Goal: Task Accomplishment & Management: Complete application form

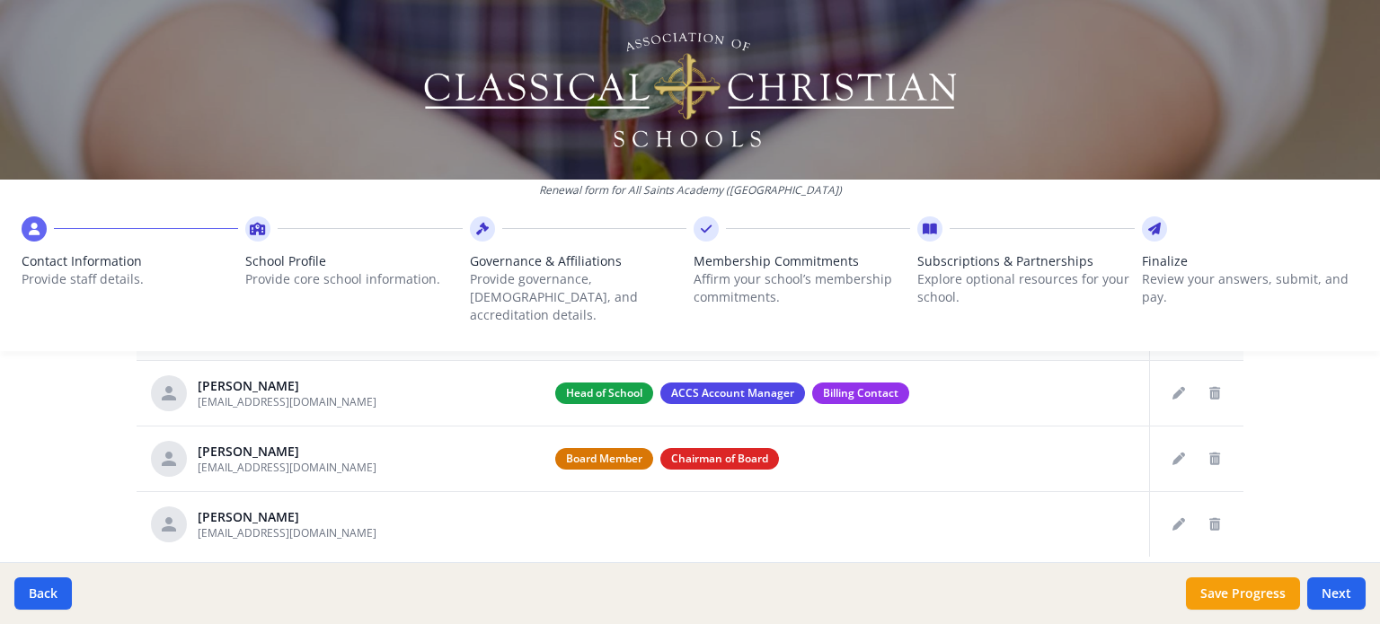
scroll to position [791, 0]
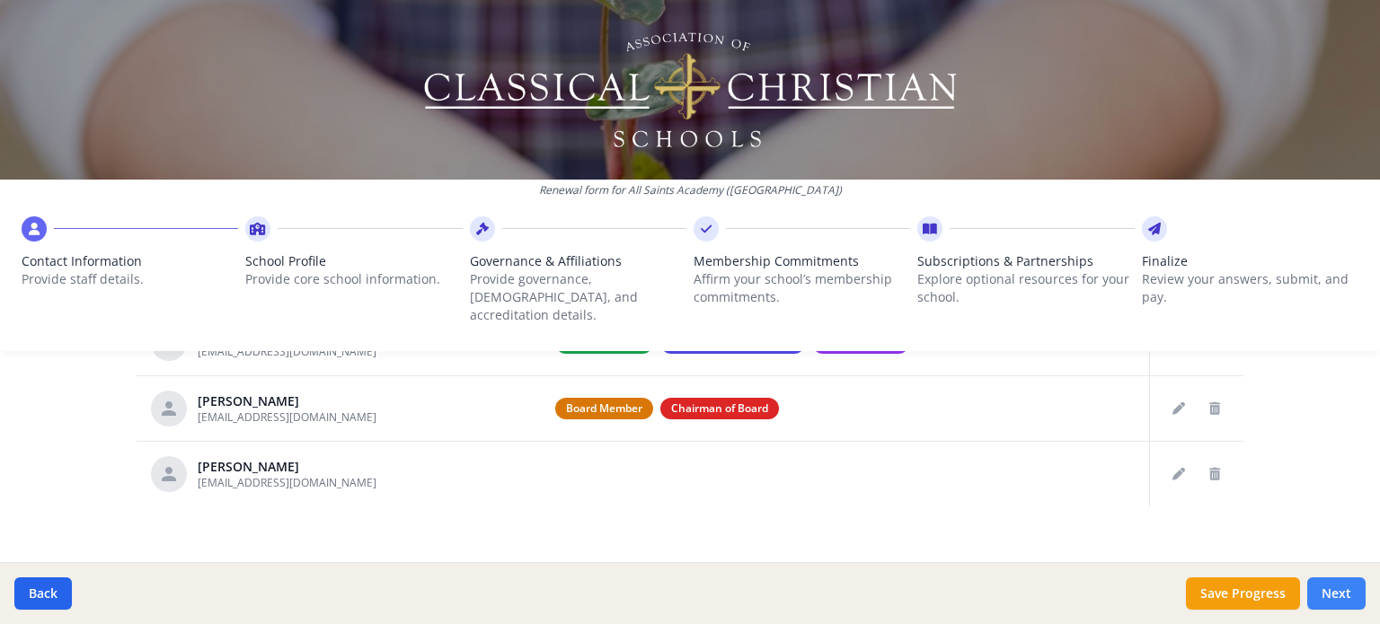
click at [1322, 589] on button "Next" at bounding box center [1336, 594] width 58 height 32
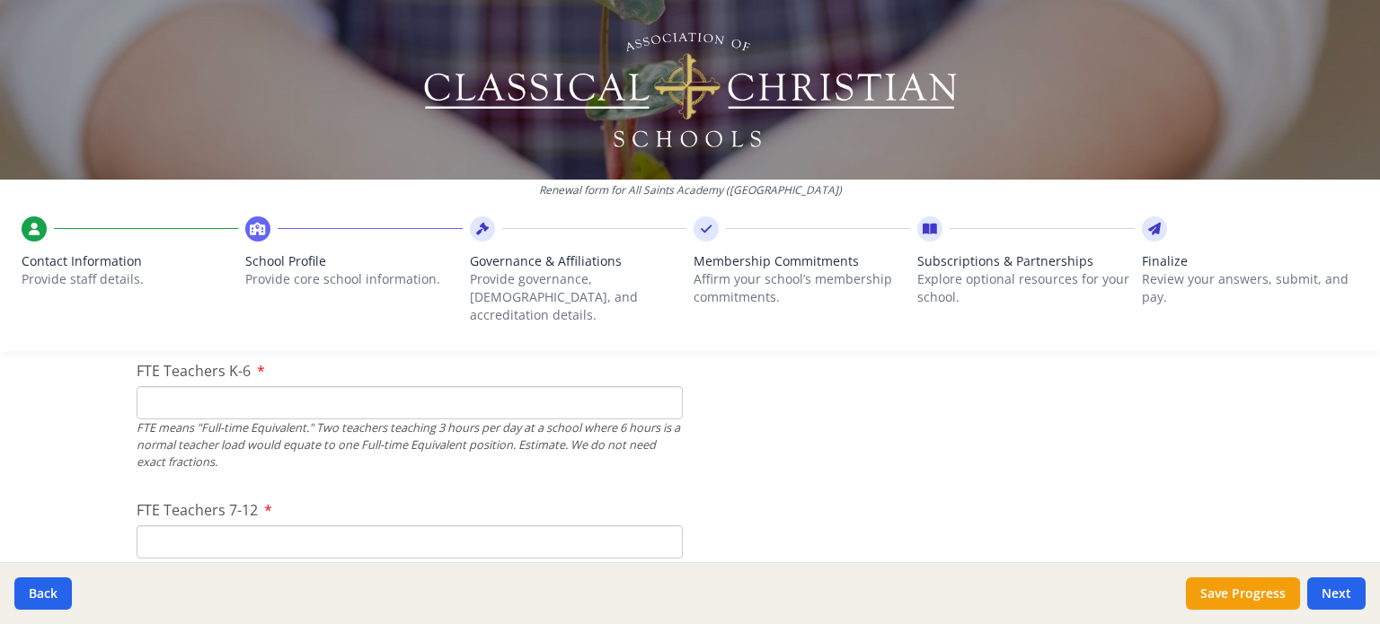
scroll to position [1137, 0]
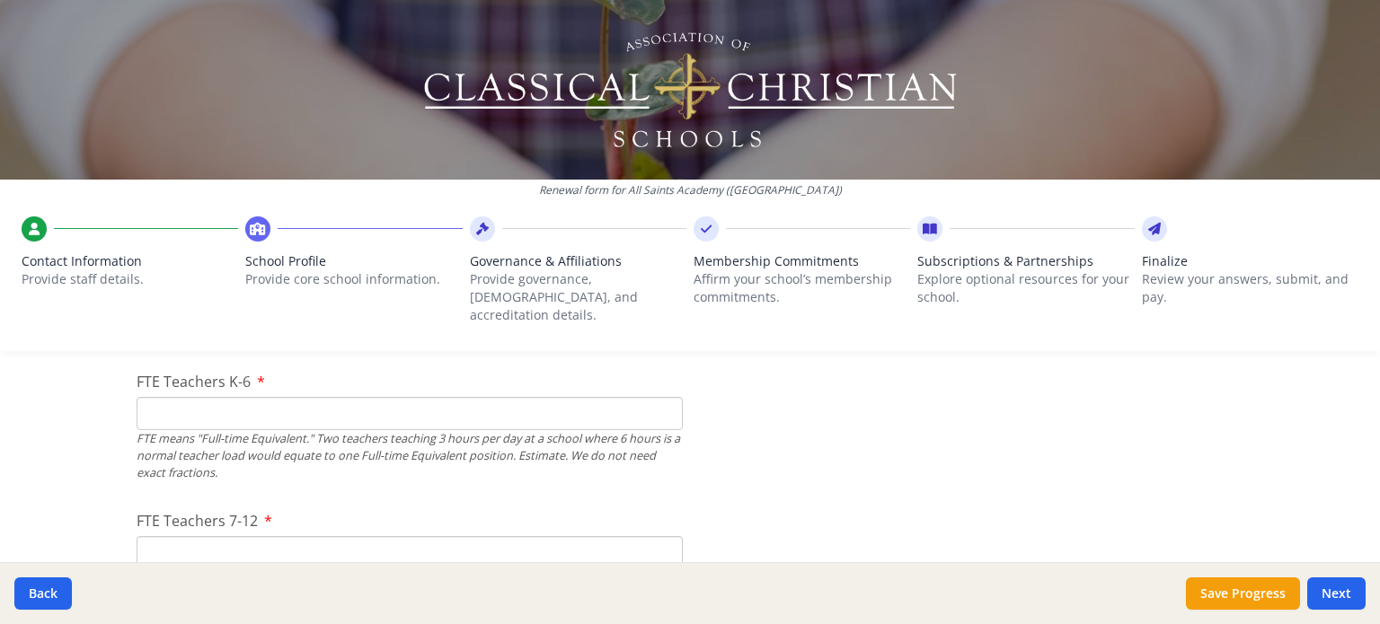
click at [474, 397] on input "FTE Teachers K-6" at bounding box center [410, 413] width 546 height 33
type input "6"
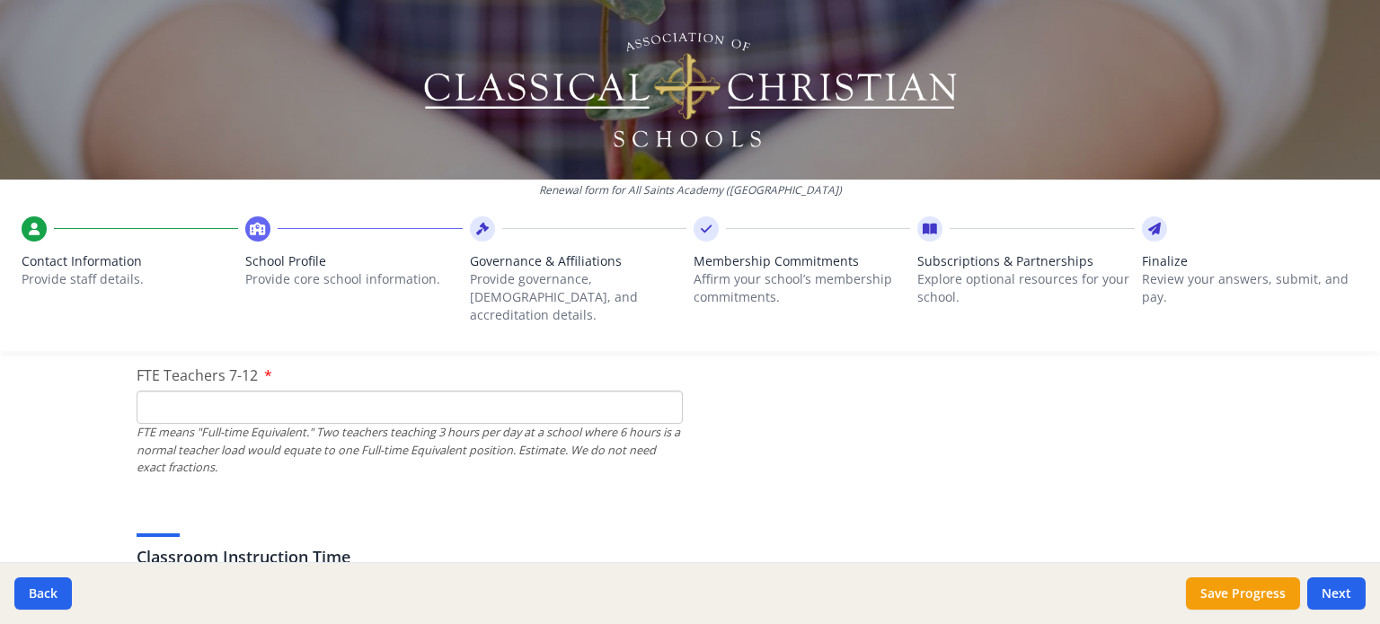
scroll to position [1279, 0]
click at [374, 394] on input "FTE Teachers 7-12" at bounding box center [410, 410] width 546 height 33
type input "6"
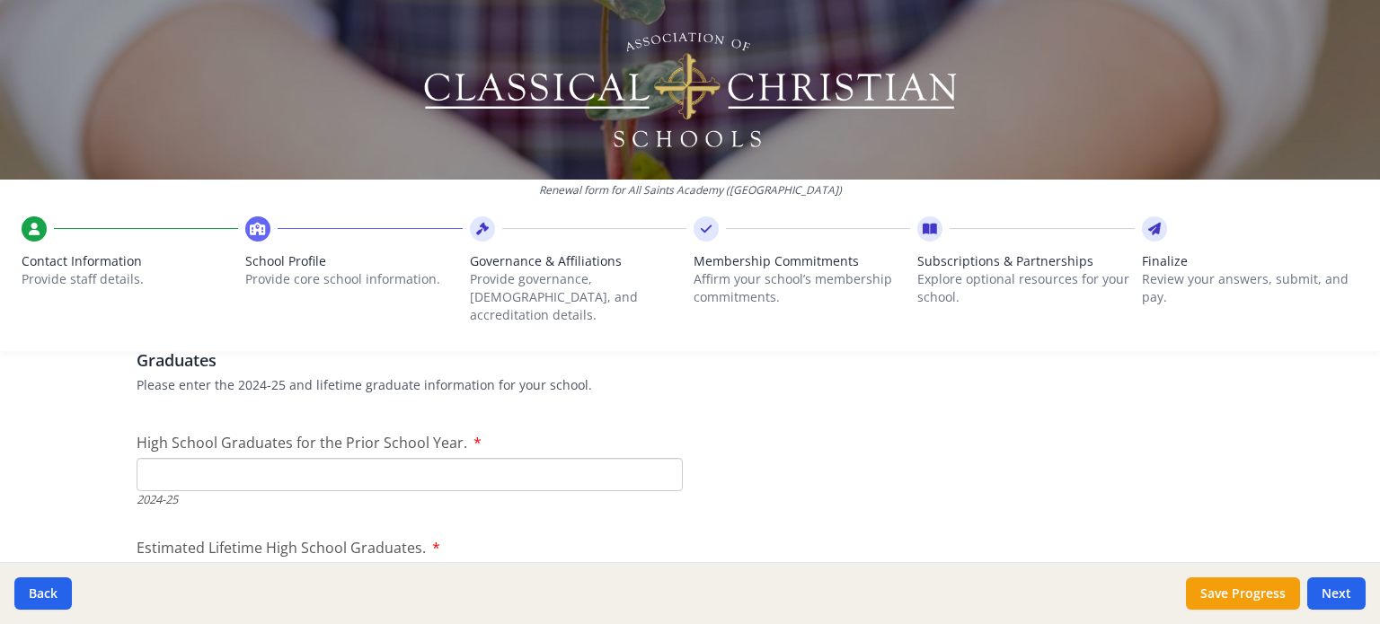
scroll to position [2563, 0]
click at [312, 456] on input "High School Graduates for the Prior School Year." at bounding box center [410, 472] width 546 height 33
type input "5"
click at [270, 489] on div "2024-25" at bounding box center [410, 497] width 546 height 17
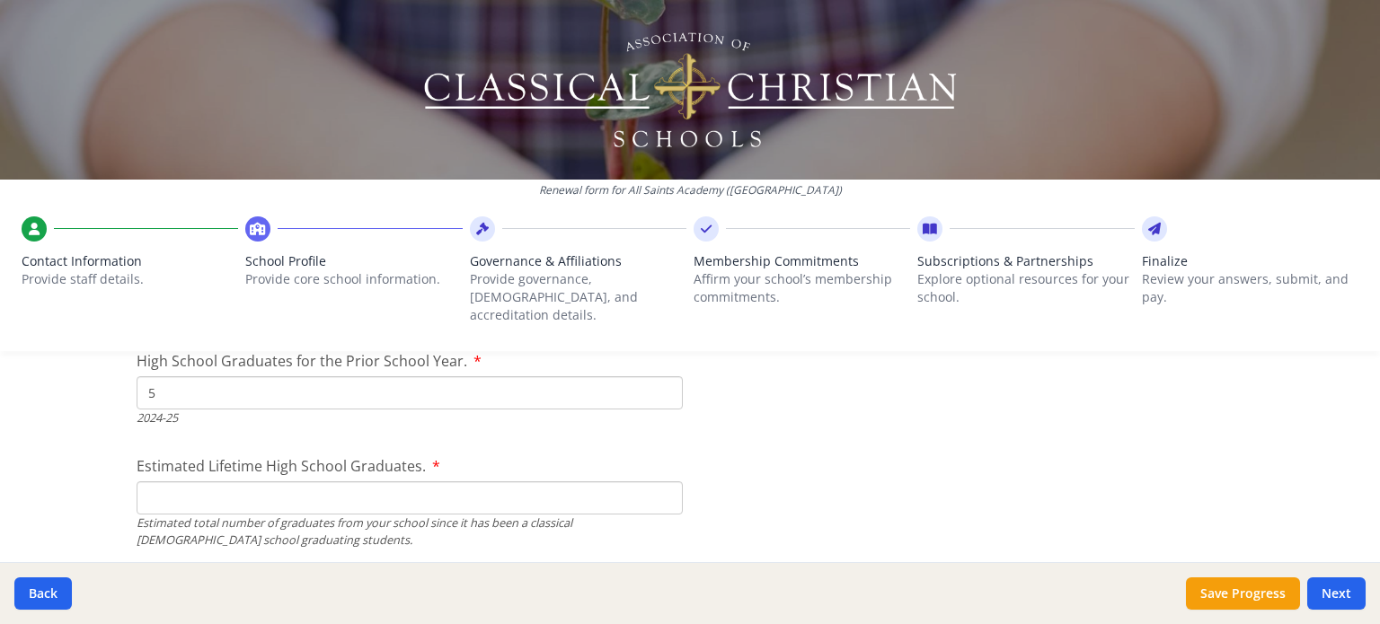
scroll to position [2642, 0]
click at [256, 482] on input "Estimated Lifetime High School Graduates." at bounding box center [410, 498] width 546 height 33
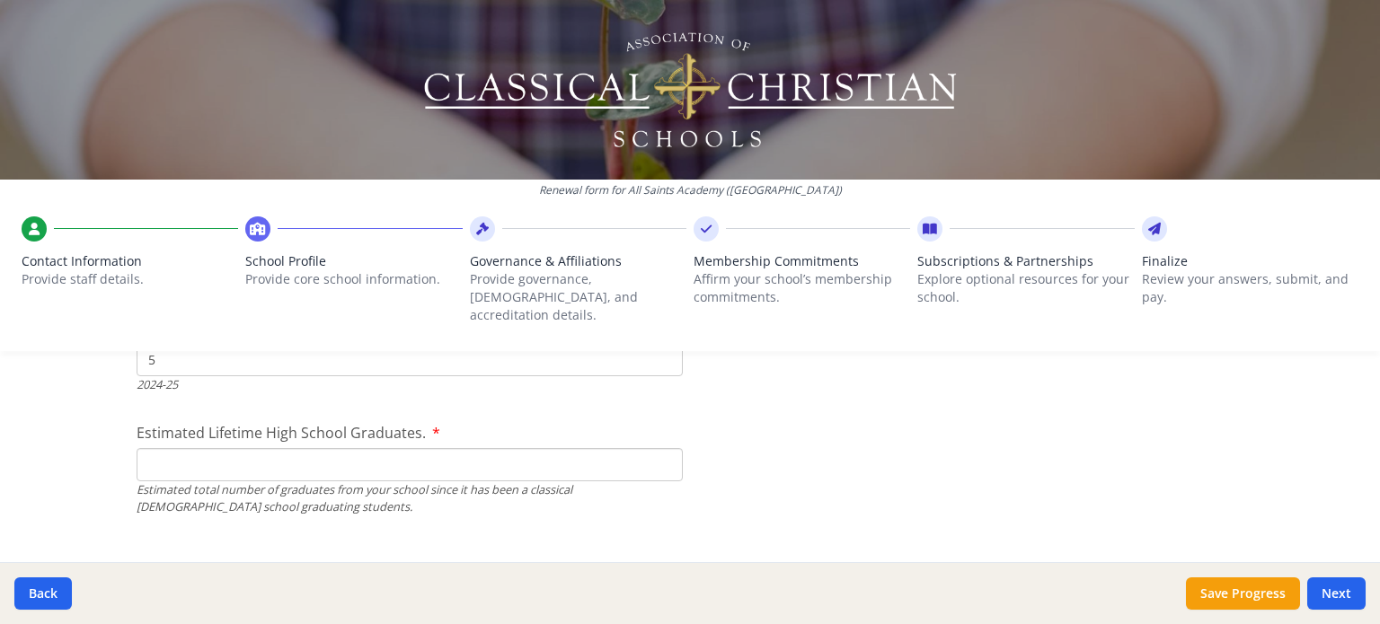
scroll to position [2677, 0]
type input "11"
click at [244, 543] on div "Grades Offered This Year - All Classroom Formats If needed, please update the g…" at bounding box center [690, 586] width 1107 height 86
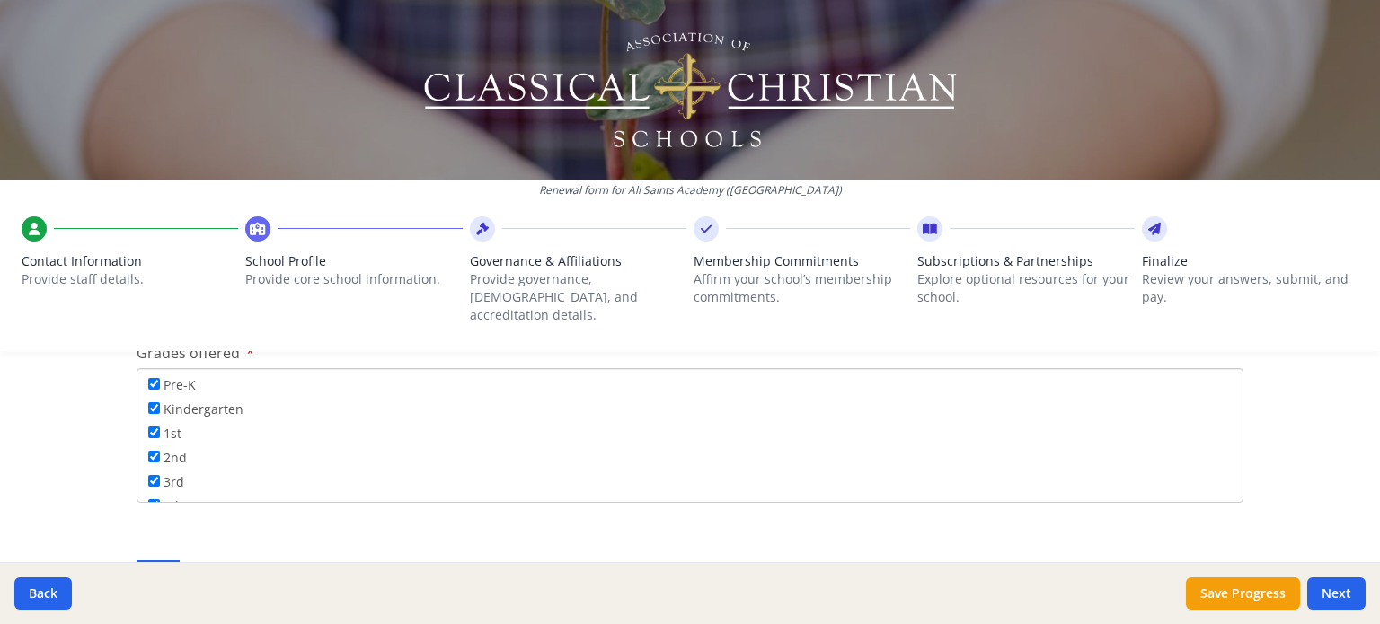
scroll to position [3001, 0]
click at [148, 378] on input "Pre-K" at bounding box center [154, 384] width 12 height 12
checkbox input "false"
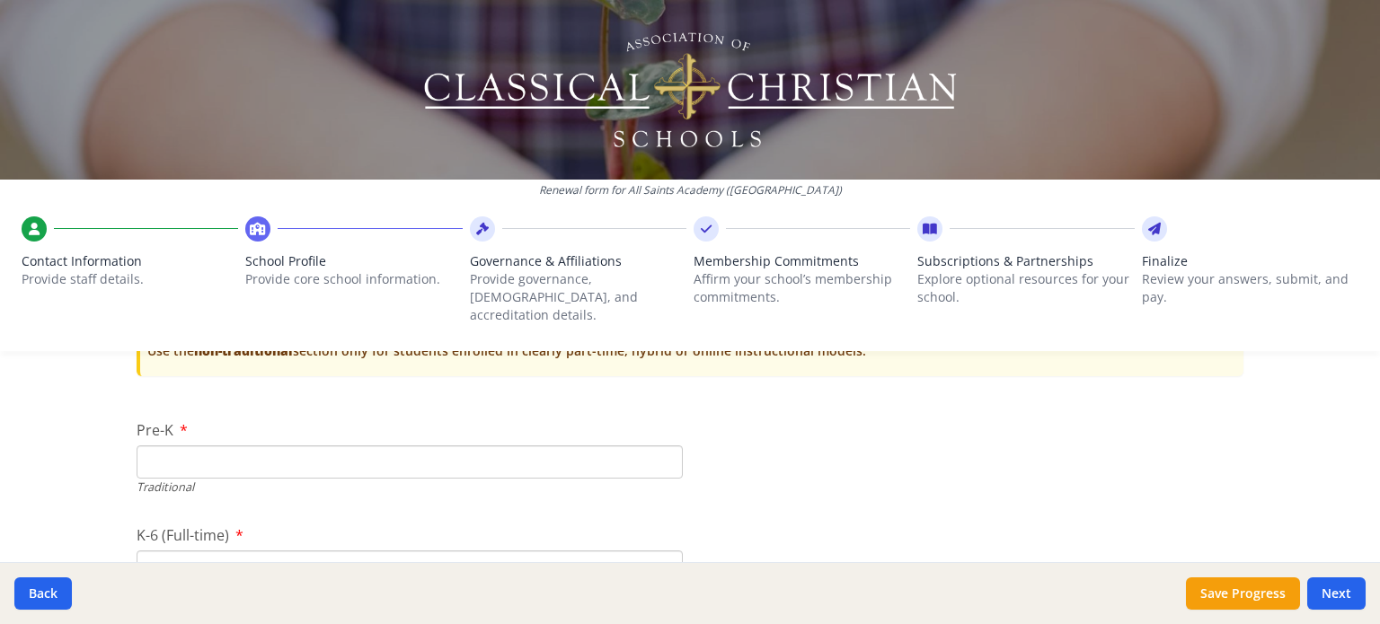
scroll to position [3723, 0]
click at [259, 446] on input "Pre-K" at bounding box center [410, 456] width 546 height 33
type input "0"
click at [238, 519] on div "K-6 (Full-time) Traditional" at bounding box center [410, 557] width 546 height 76
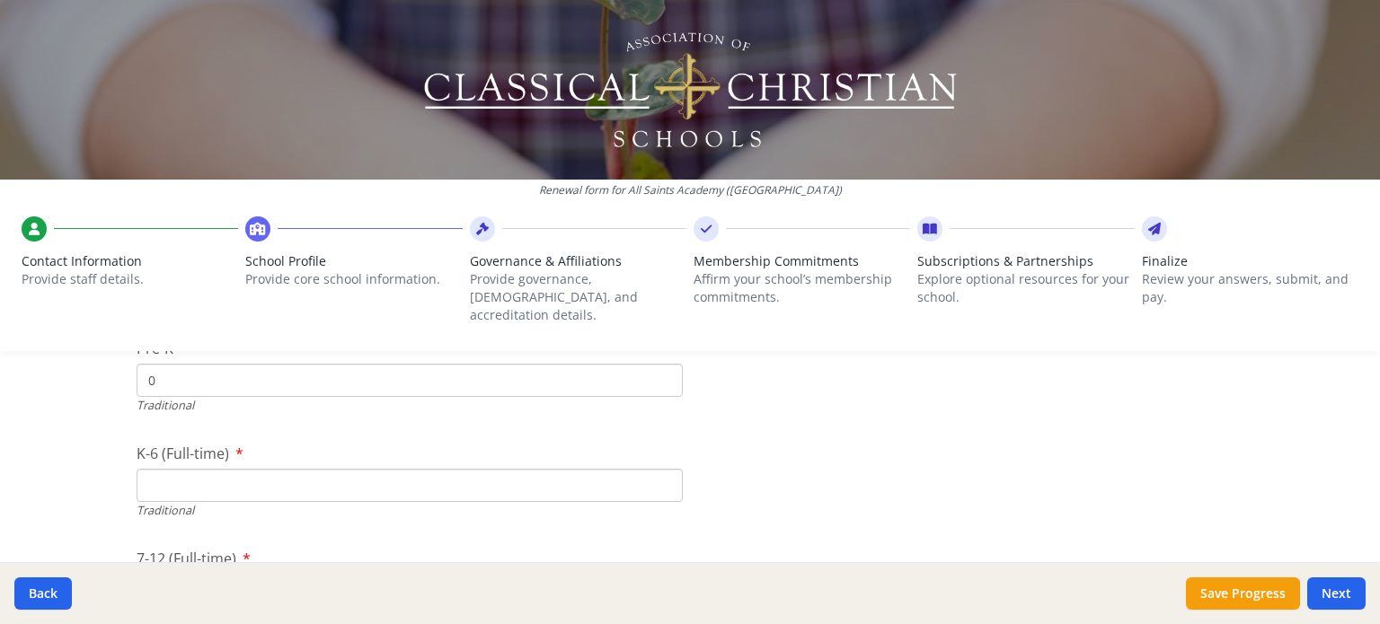
scroll to position [3838, 0]
click at [188, 429] on input "K-6 (Full-time)" at bounding box center [410, 445] width 546 height 33
click at [79, 500] on div "Renewal form for All Saints Academy ([GEOGRAPHIC_DATA]) Contact Information Pro…" at bounding box center [690, 312] width 1380 height 624
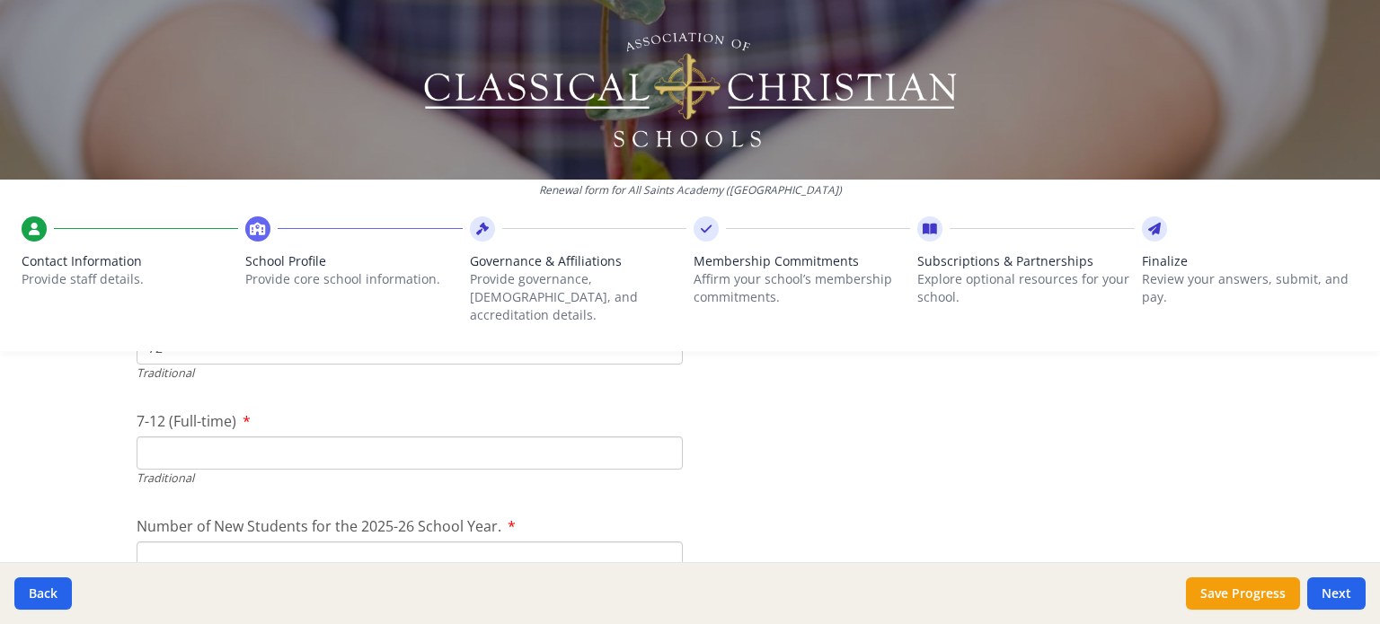
click at [193, 437] on input "7-12 (Full-time)" at bounding box center [410, 453] width 546 height 33
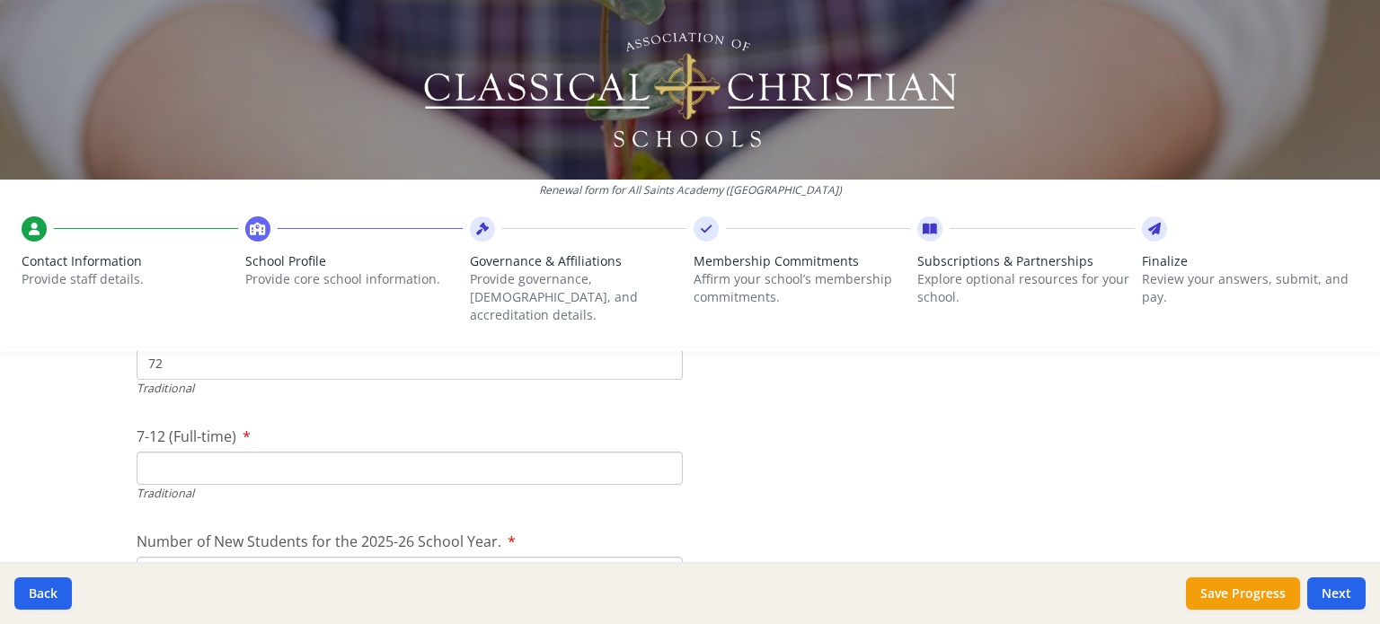
scroll to position [3911, 0]
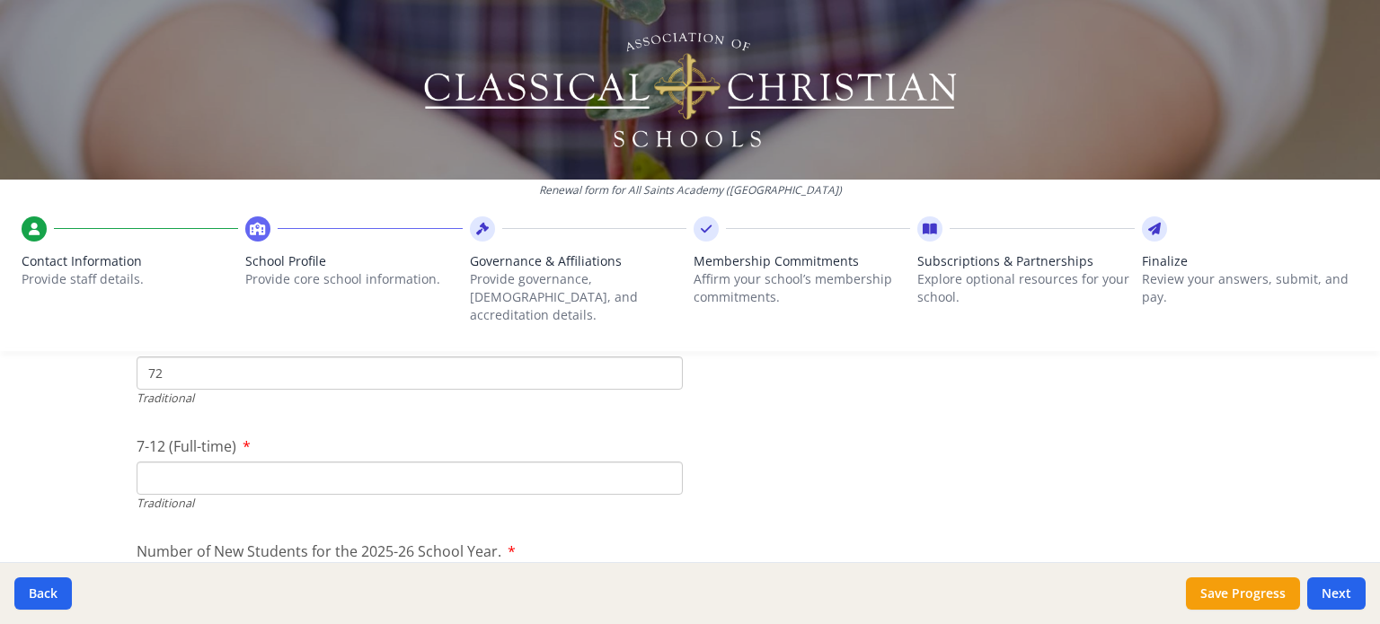
click at [169, 357] on input "72" at bounding box center [410, 373] width 546 height 33
type input "7"
type input "66"
click at [142, 462] on input "7-12 (Full-time)" at bounding box center [410, 478] width 546 height 33
type input "60"
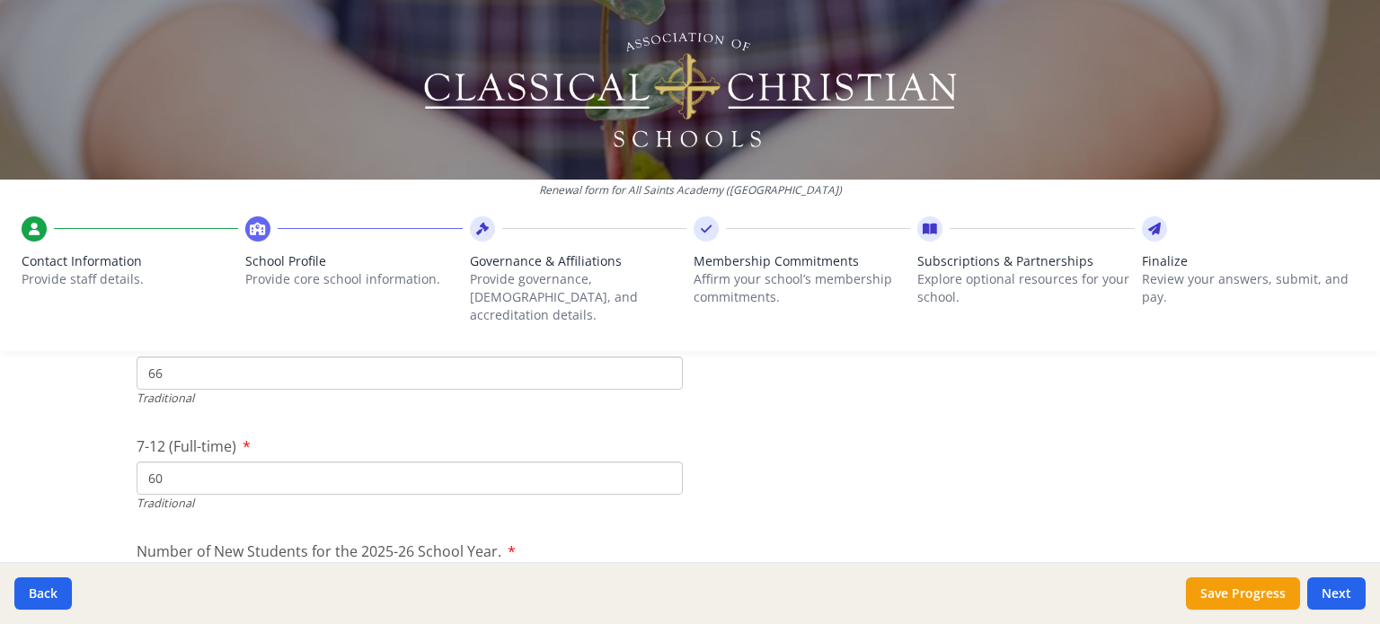
click at [87, 481] on div "Renewal form for All Saints Academy ([GEOGRAPHIC_DATA]) Contact Information Pro…" at bounding box center [690, 312] width 1380 height 624
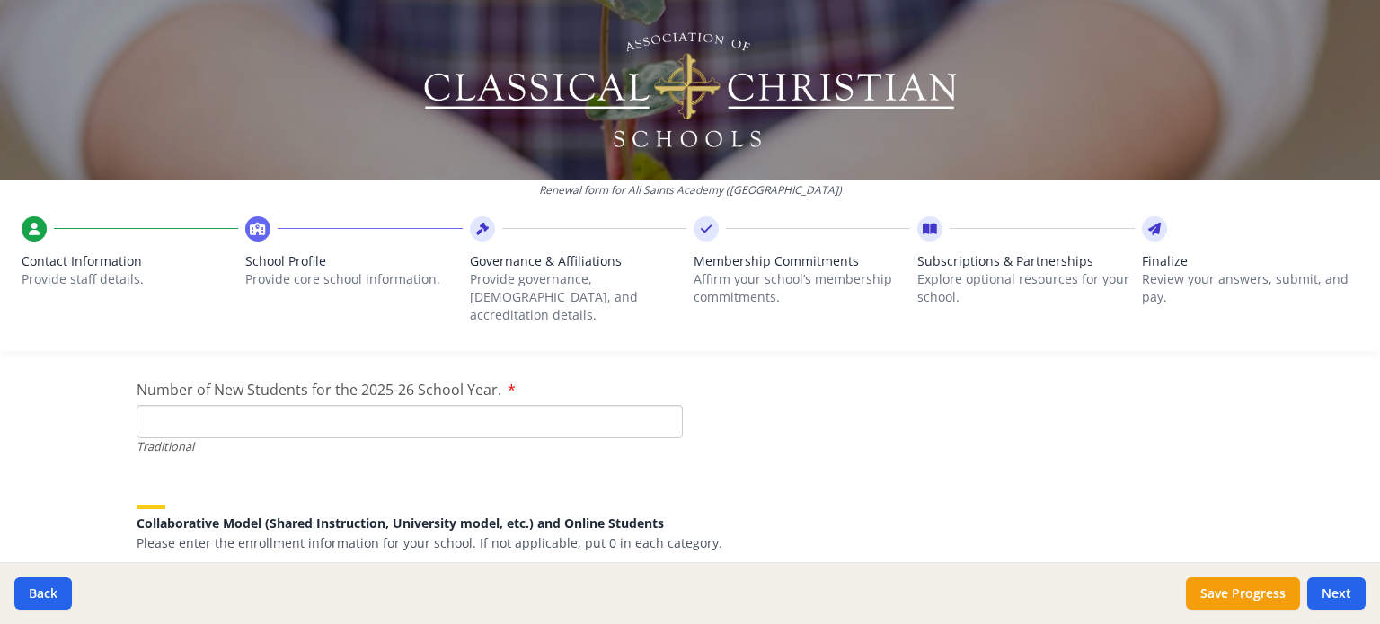
scroll to position [4072, 0]
click at [179, 406] on input "Number of New Students for the 2025-26 School Year." at bounding box center [410, 422] width 546 height 33
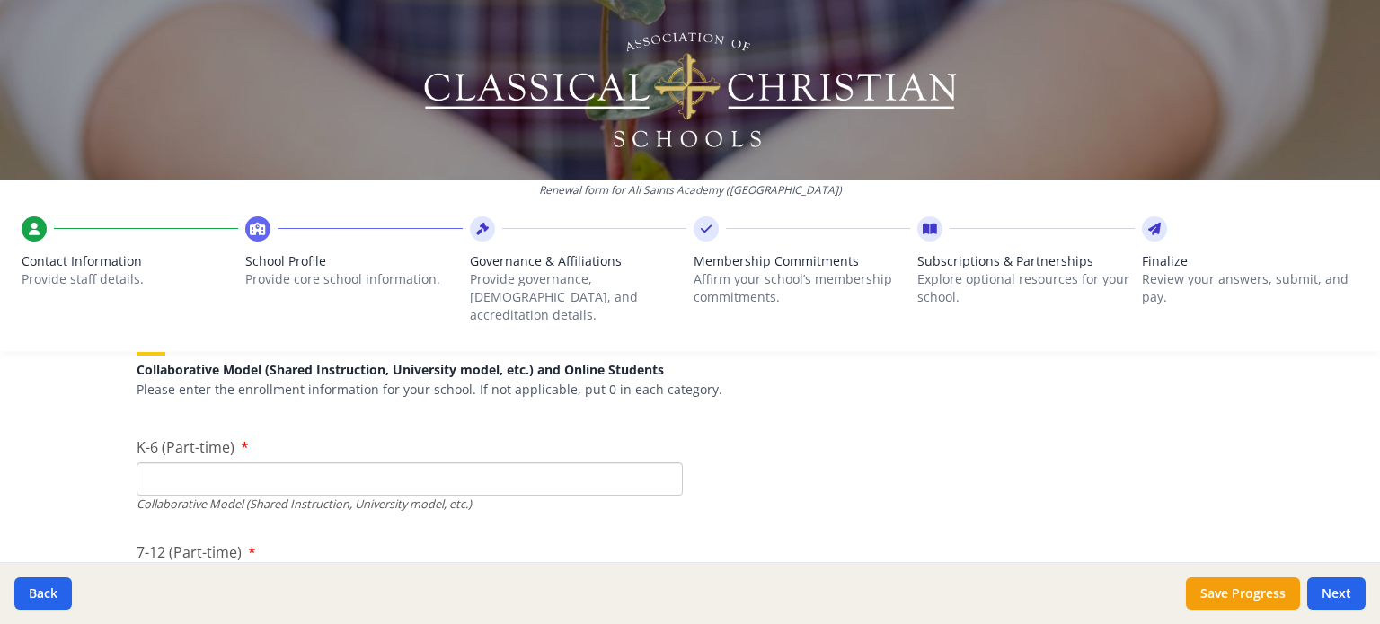
scroll to position [4235, 0]
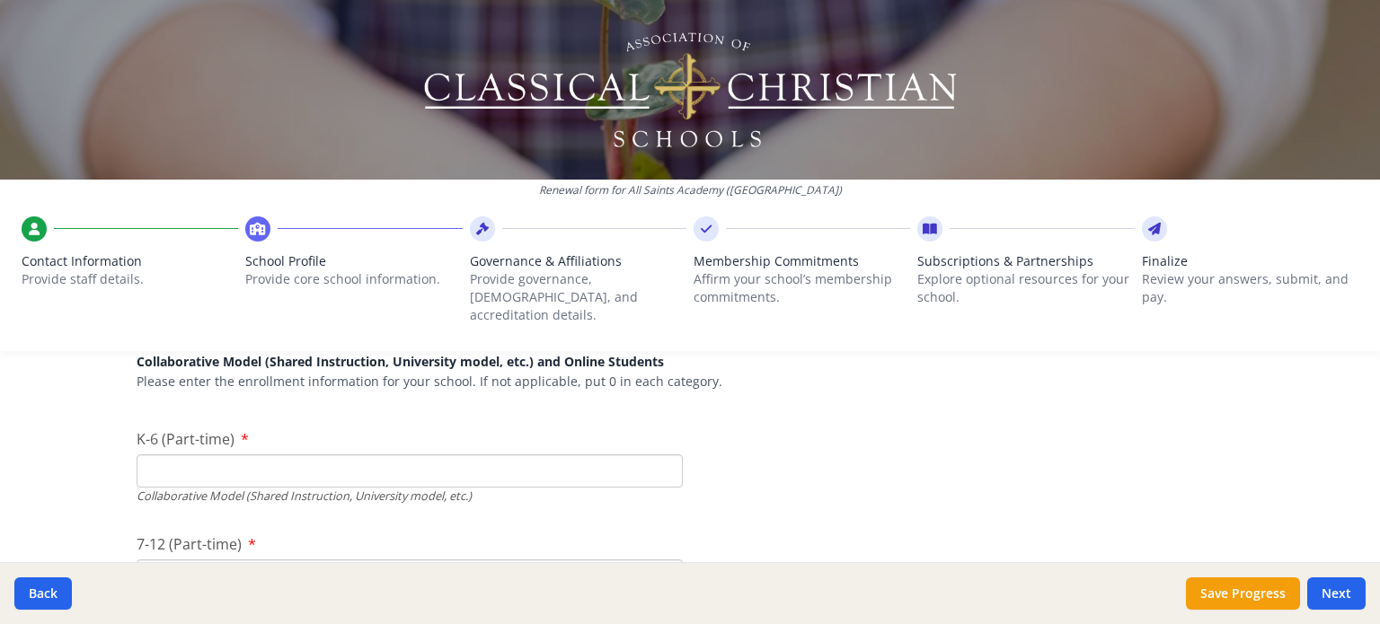
type input "20"
click at [194, 455] on input "K-6 (Part-time)" at bounding box center [410, 471] width 546 height 33
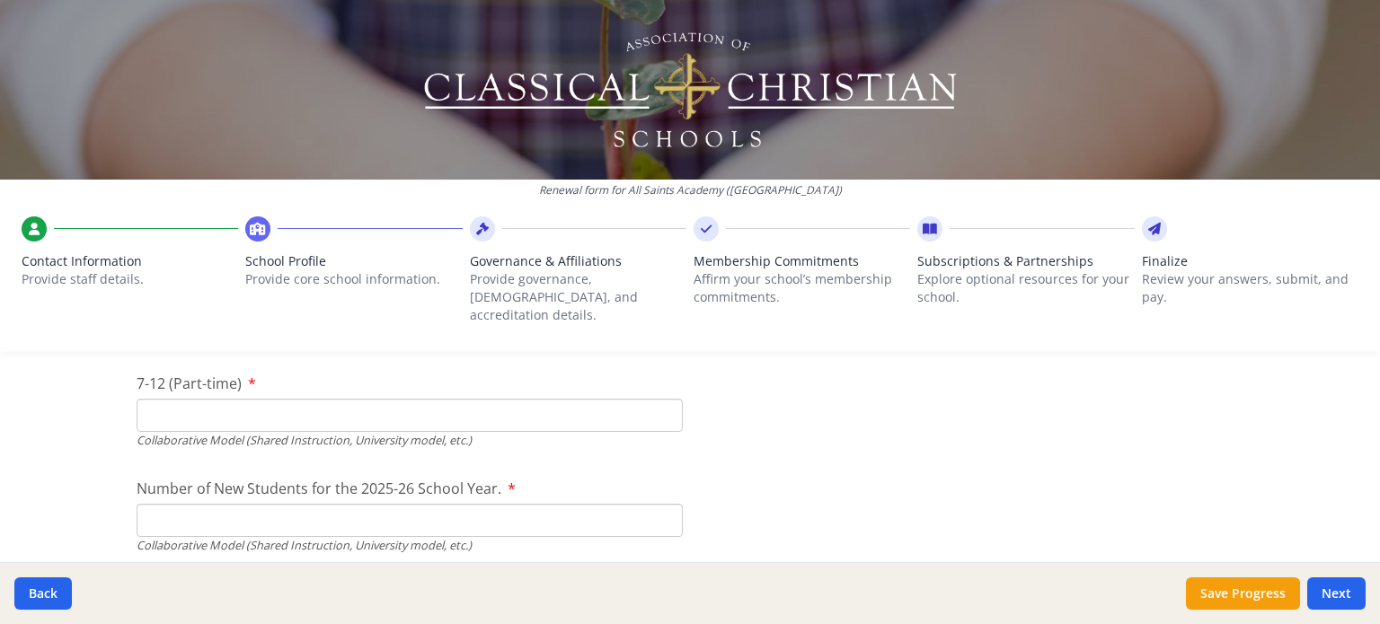
scroll to position [4396, 0]
type input "0"
click at [190, 403] on input "7-12 (Part-time)" at bounding box center [410, 414] width 546 height 33
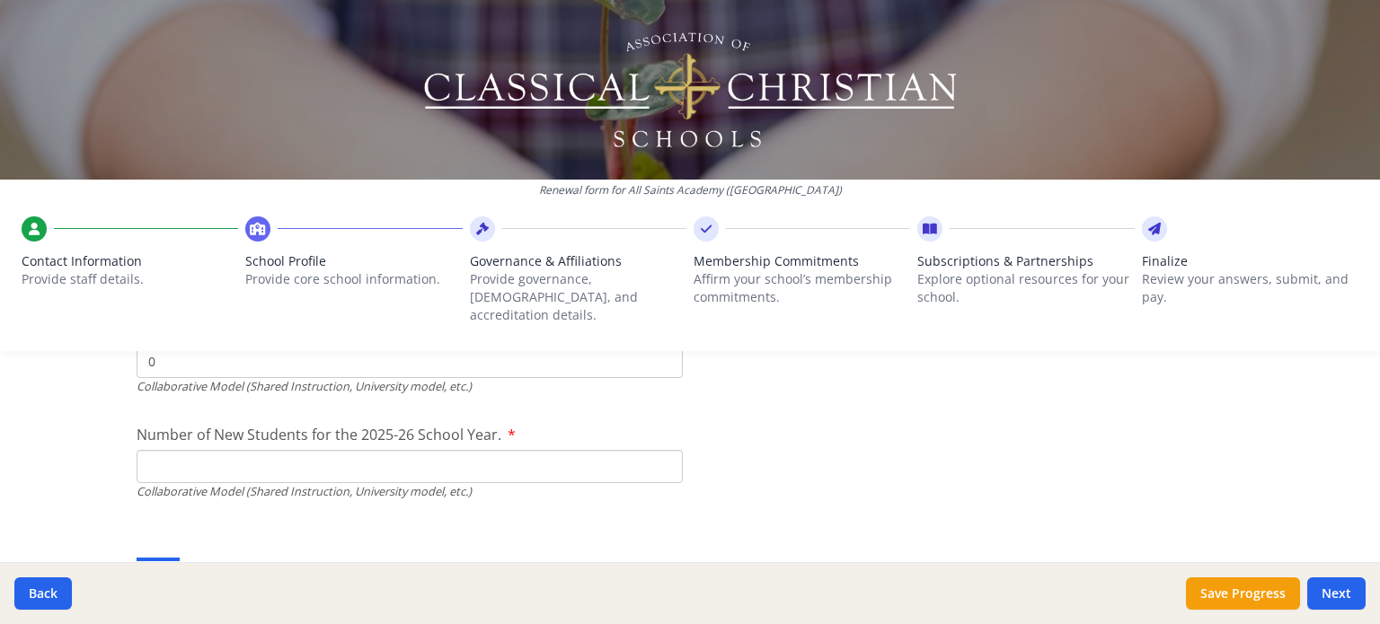
scroll to position [4452, 0]
type input "0"
click at [175, 59] on input "Number of New Students for the 2025-26 School Year." at bounding box center [410, 42] width 546 height 33
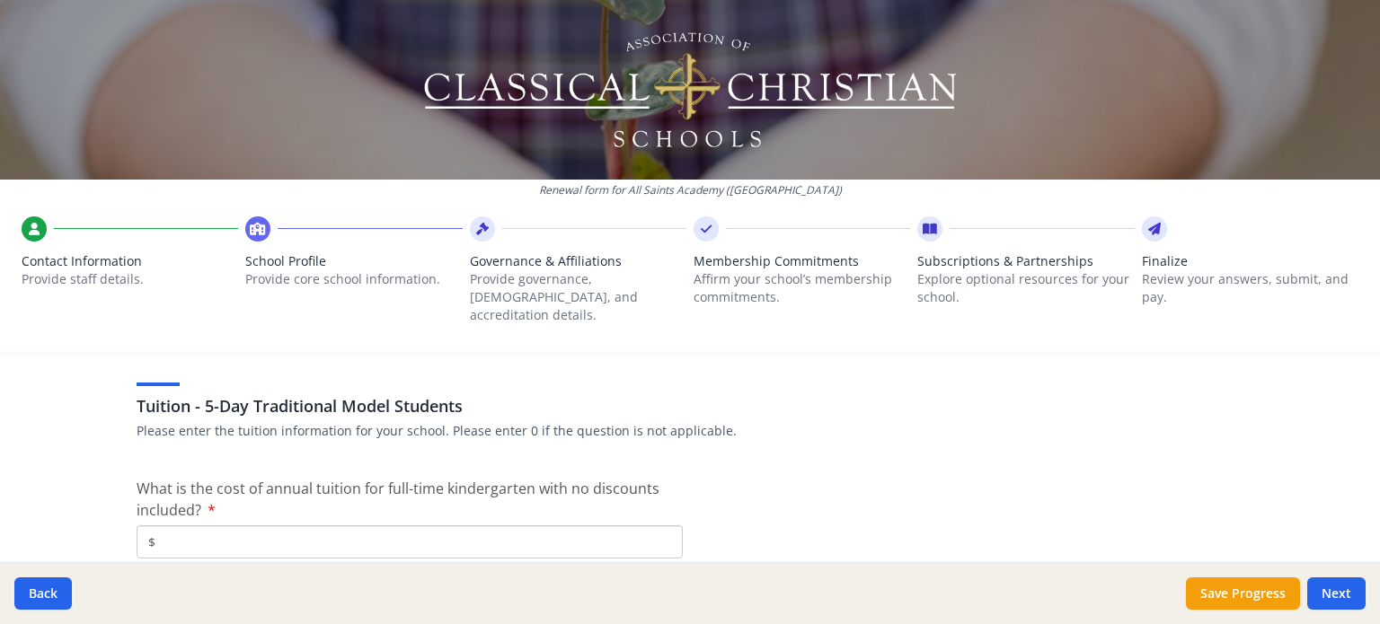
scroll to position [4633, 0]
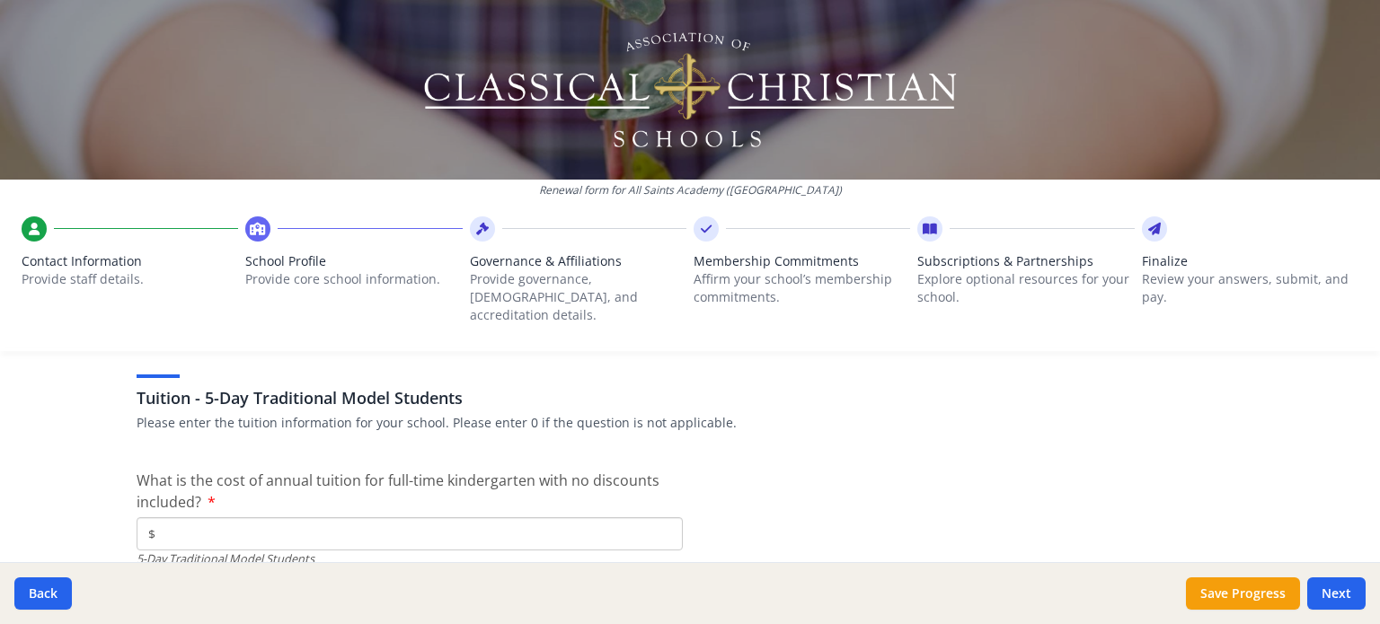
type input "0"
click at [165, 518] on input "$" at bounding box center [410, 534] width 546 height 33
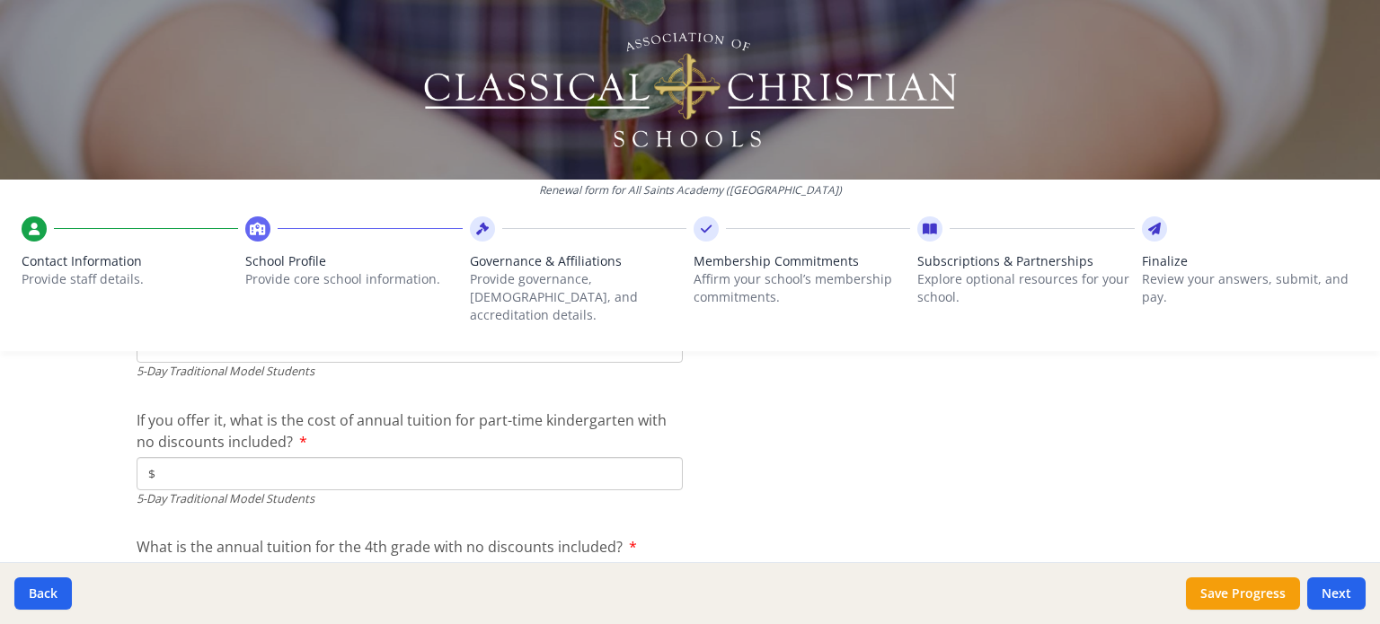
scroll to position [4834, 0]
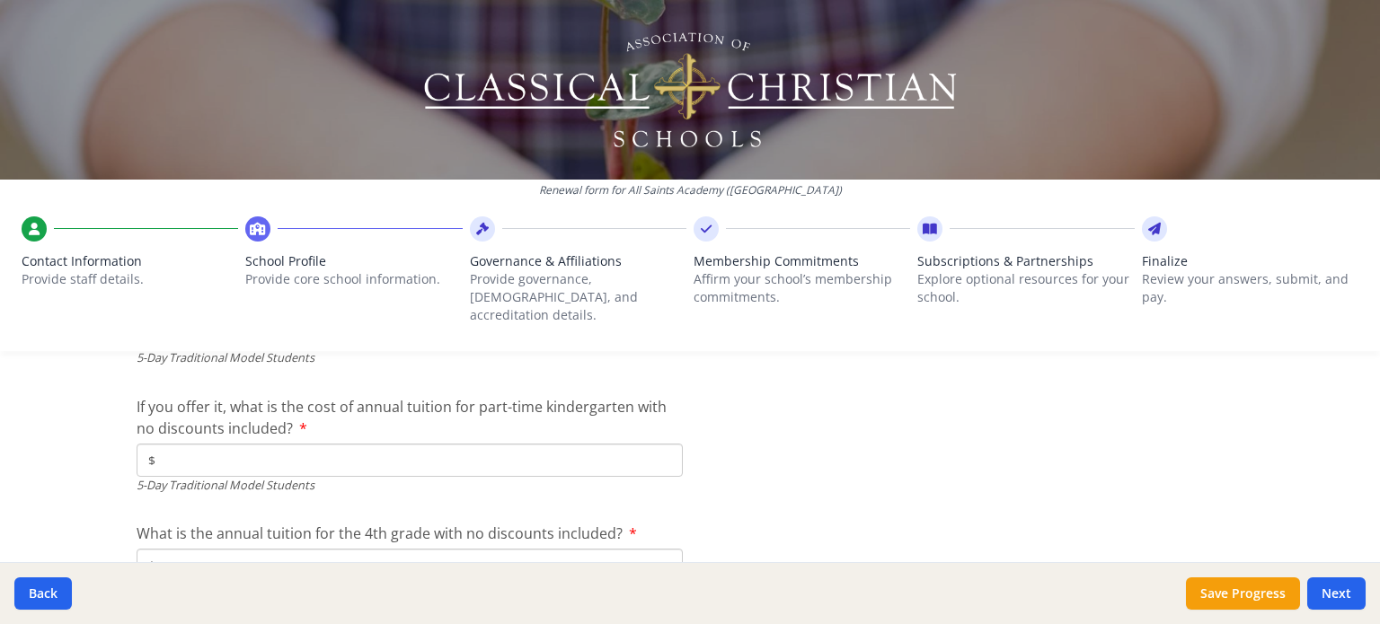
type input "$7 425"
click at [183, 444] on input "$" at bounding box center [410, 460] width 546 height 33
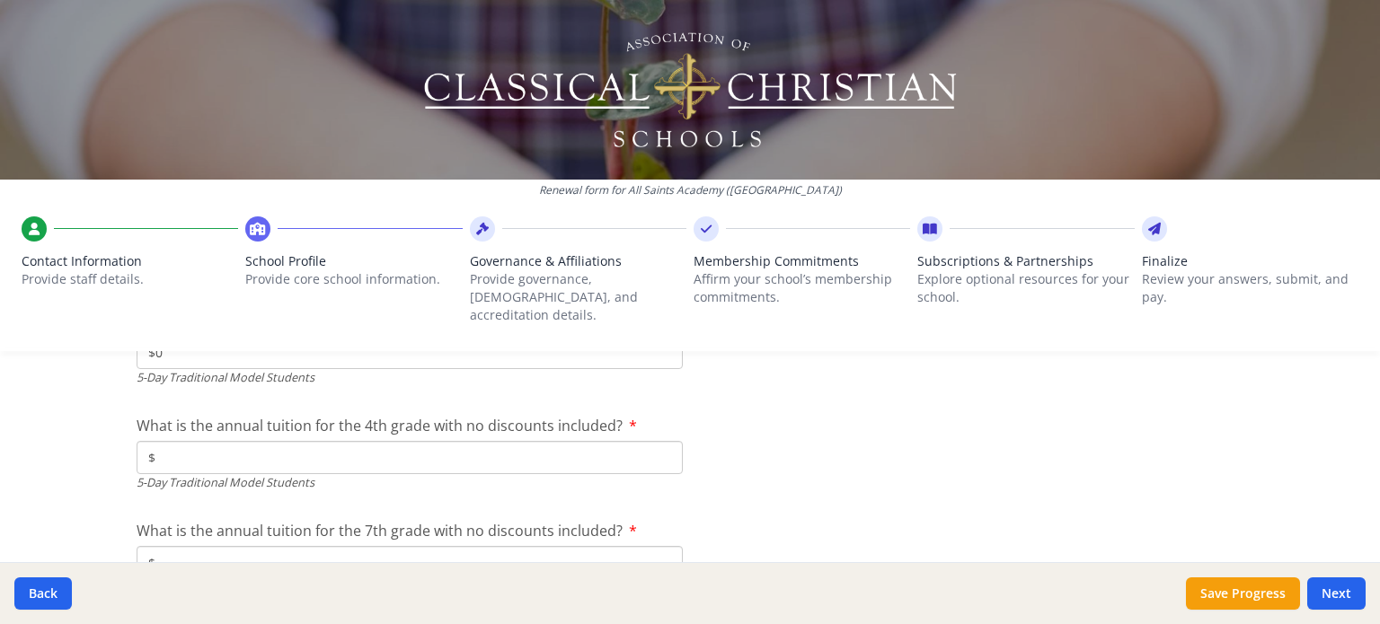
scroll to position [4942, 0]
type input "$0"
click at [183, 441] on input "$" at bounding box center [410, 457] width 546 height 33
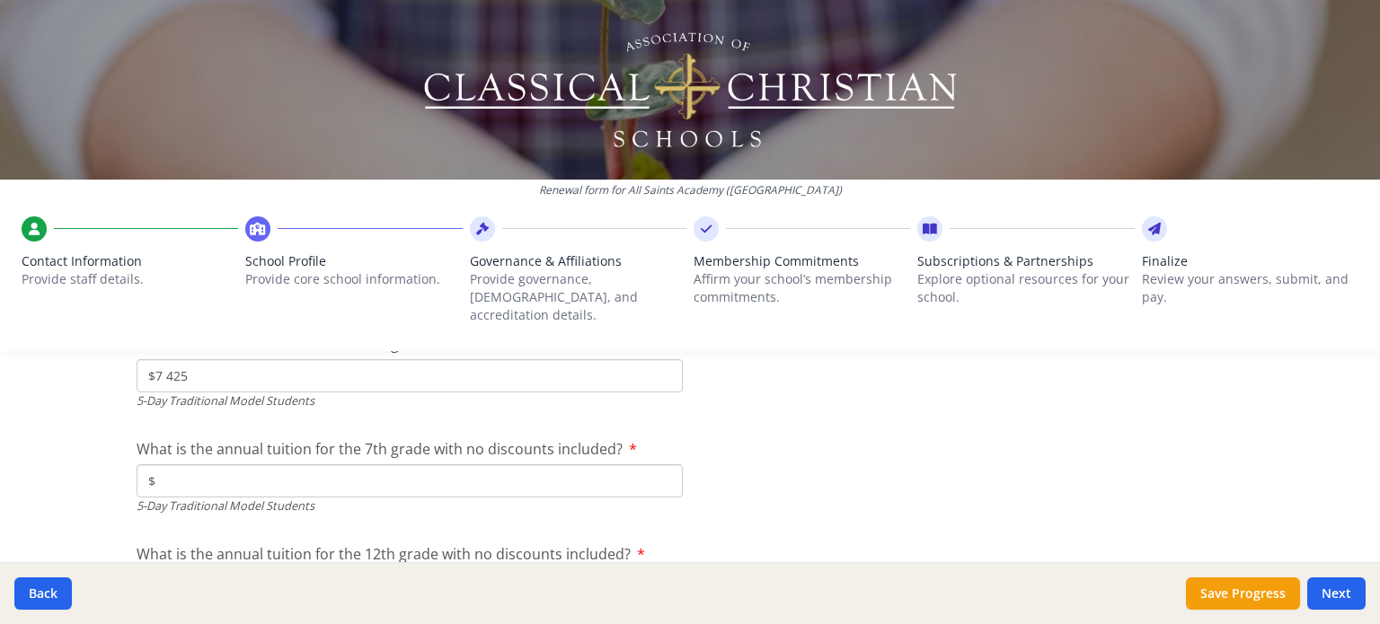
scroll to position [5039, 0]
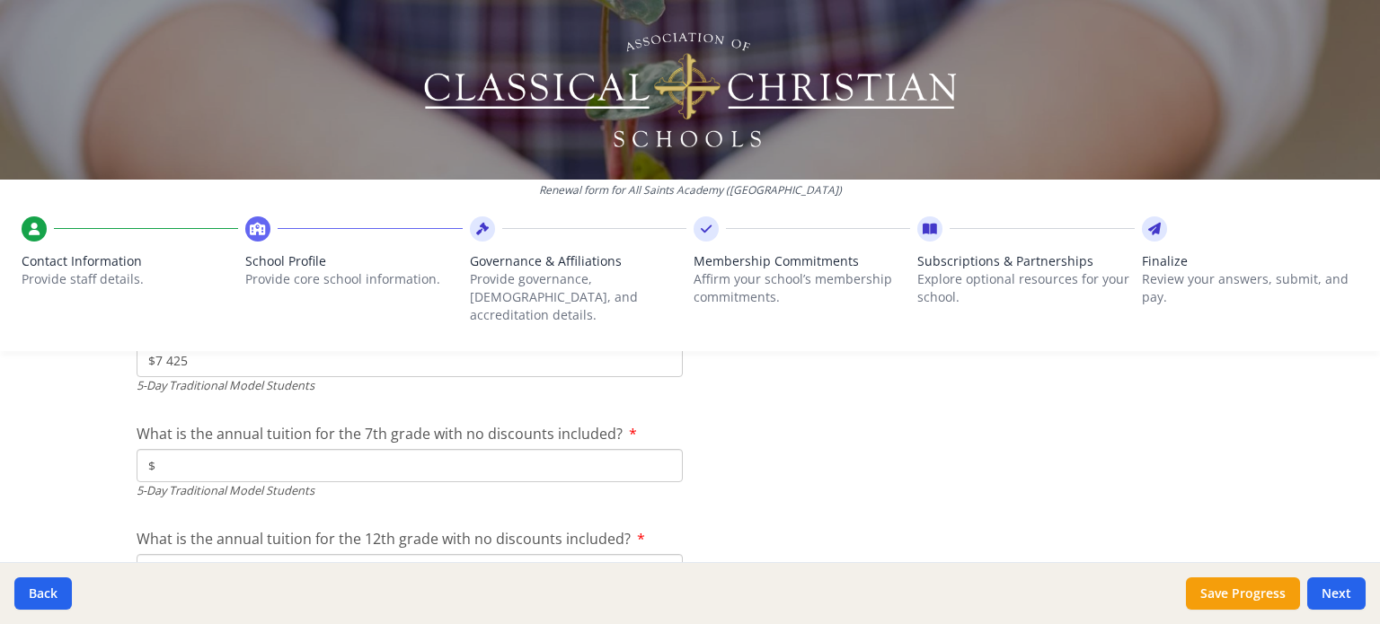
type input "$7 425"
click at [187, 449] on input "$" at bounding box center [410, 465] width 546 height 33
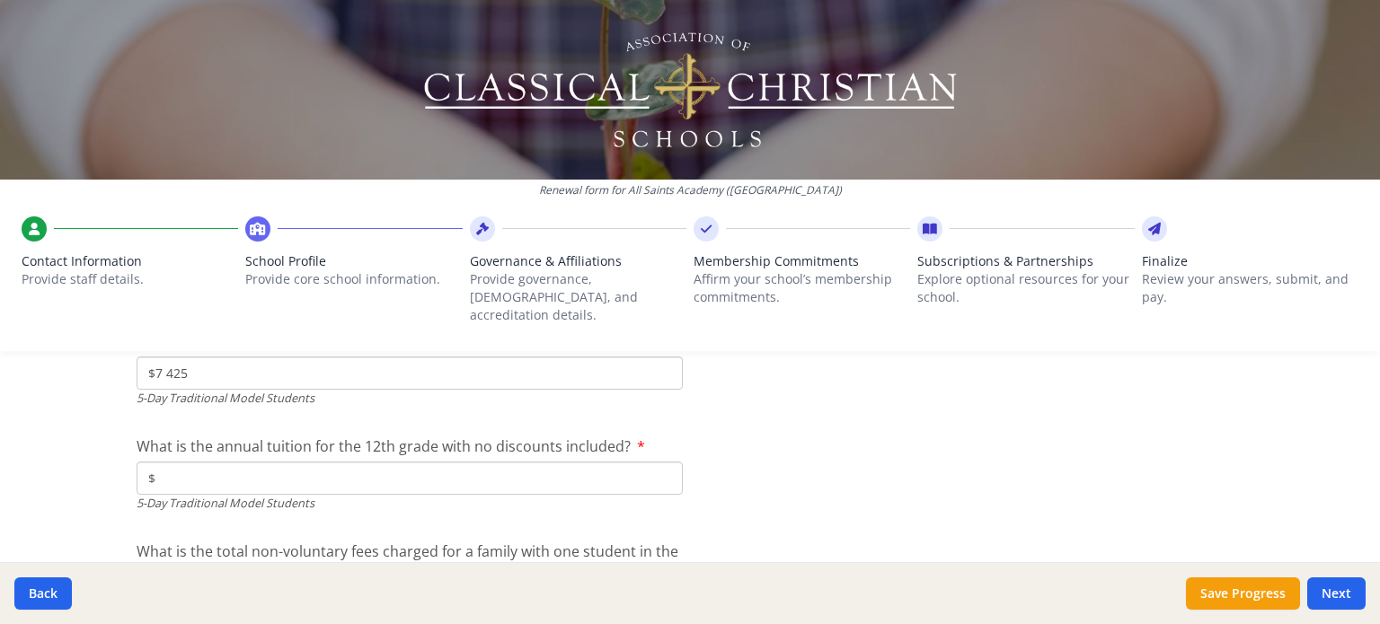
scroll to position [5132, 0]
type input "$7 425"
click at [180, 463] on input "$" at bounding box center [410, 477] width 546 height 33
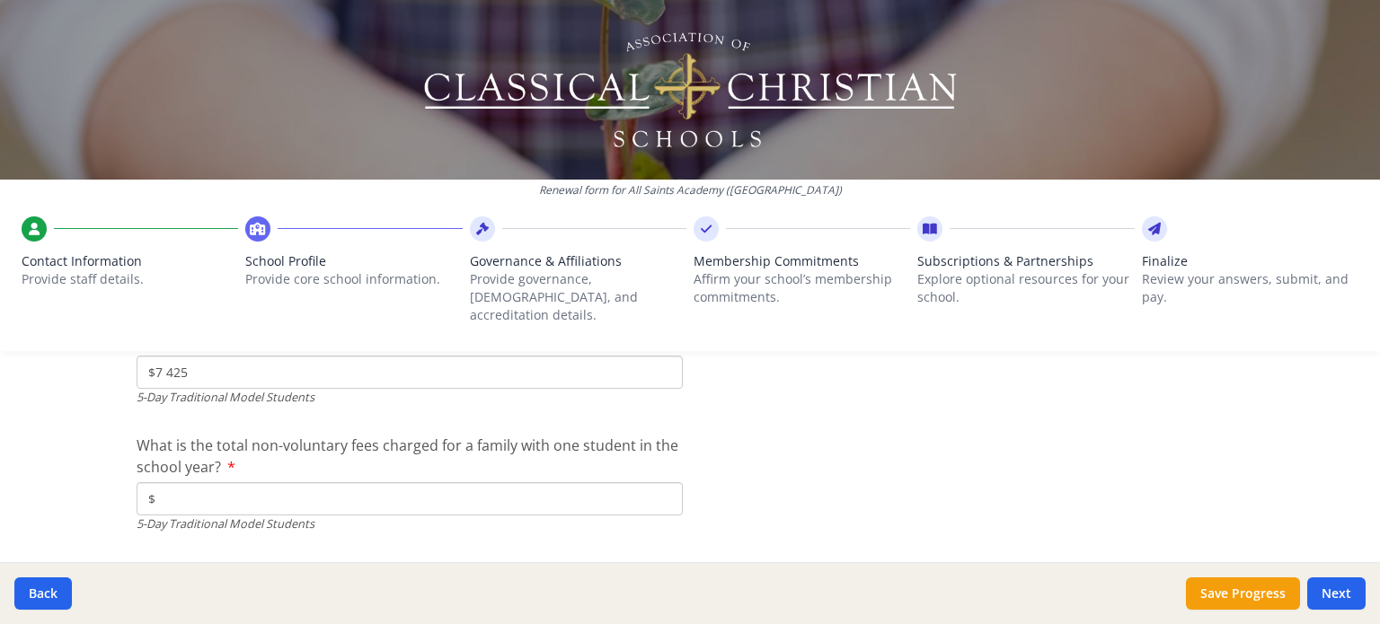
scroll to position [5239, 0]
type input "$742 545"
click at [166, 491] on input "$" at bounding box center [410, 497] width 546 height 33
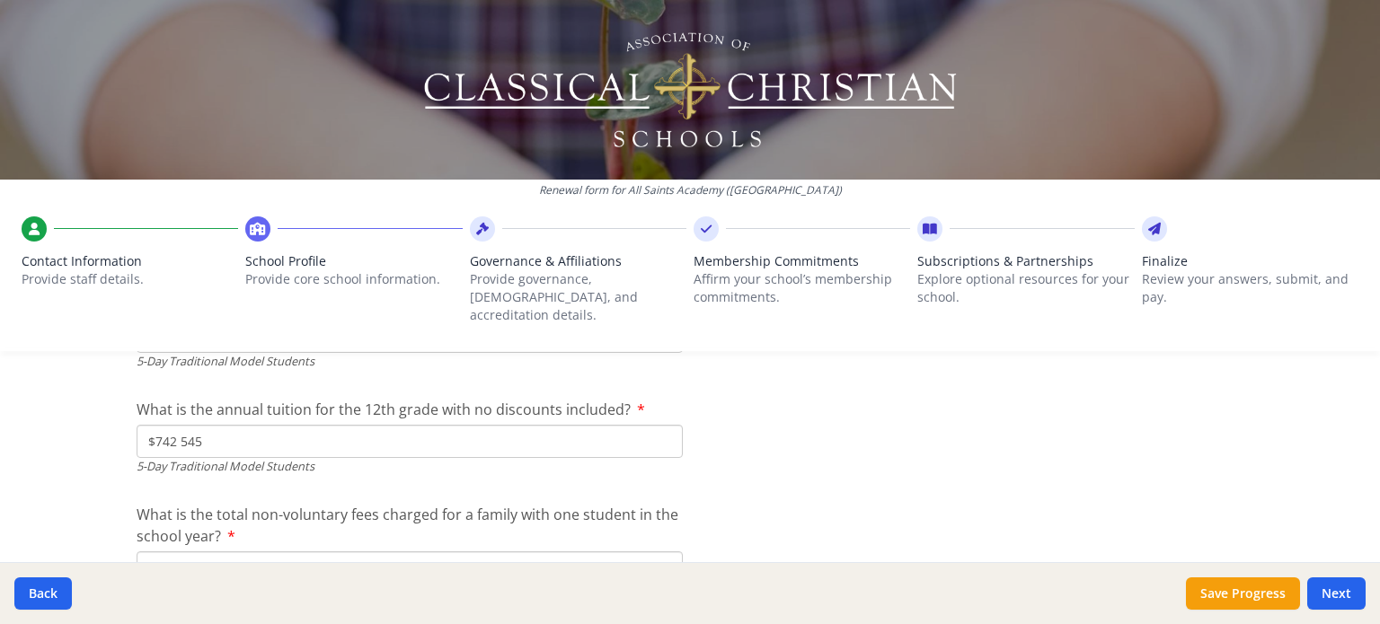
scroll to position [5164, 0]
type input "$500"
click at [216, 430] on input "$742 545" at bounding box center [410, 445] width 546 height 33
type input "$7 425"
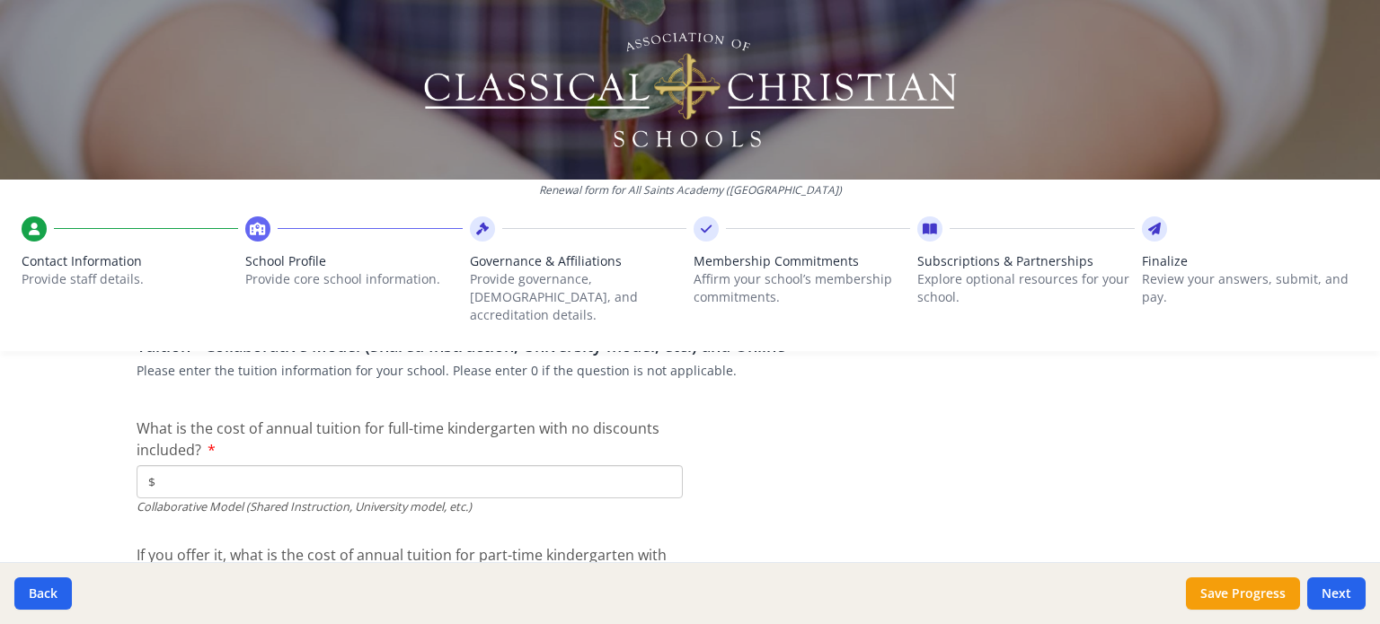
scroll to position [5511, 0]
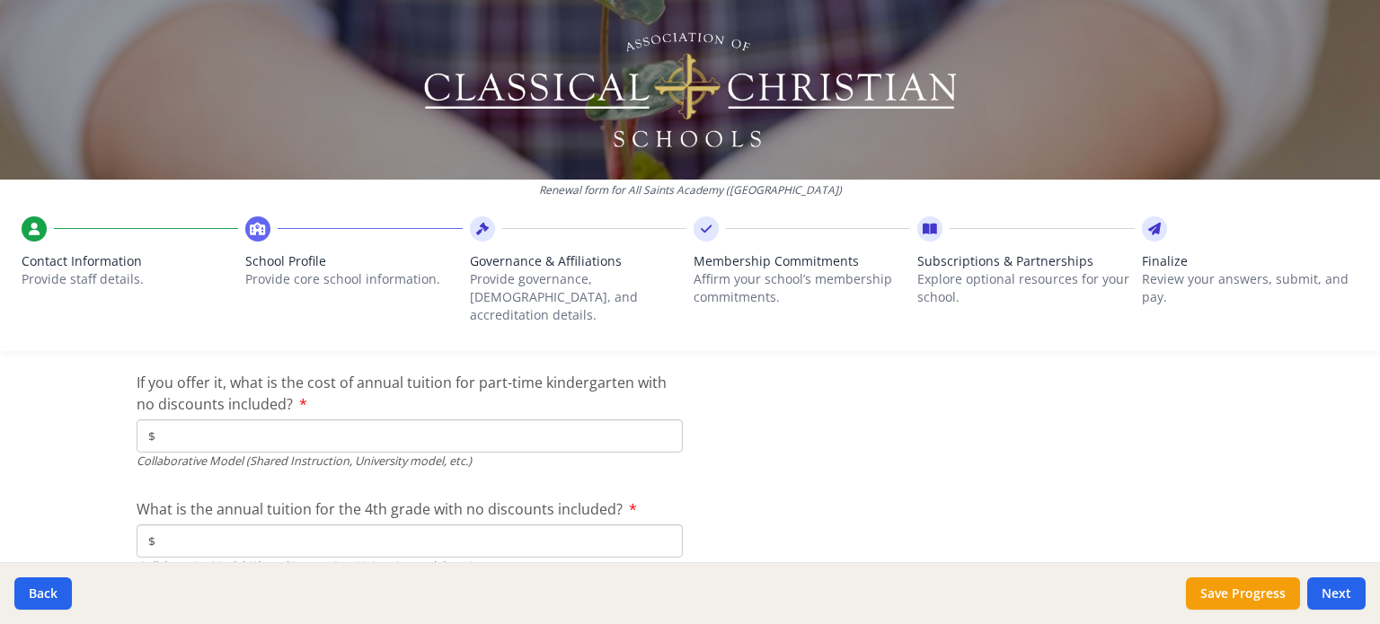
scroll to position [5688, 0]
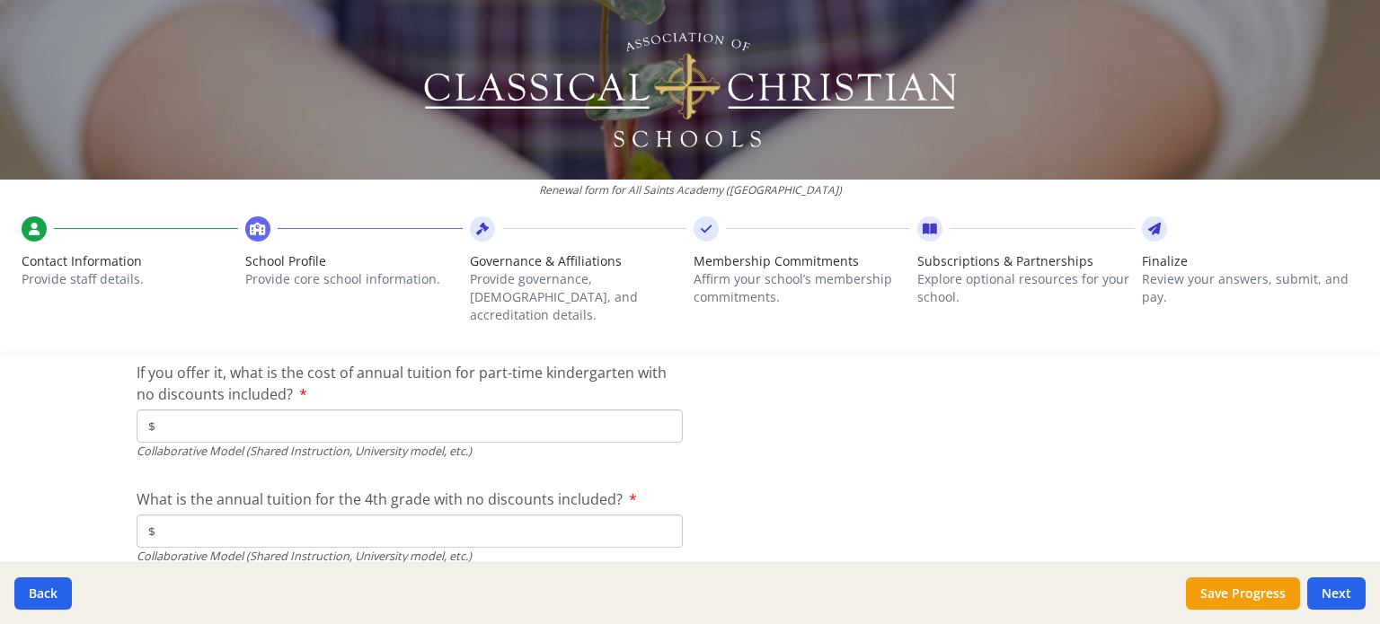
type input "$0"
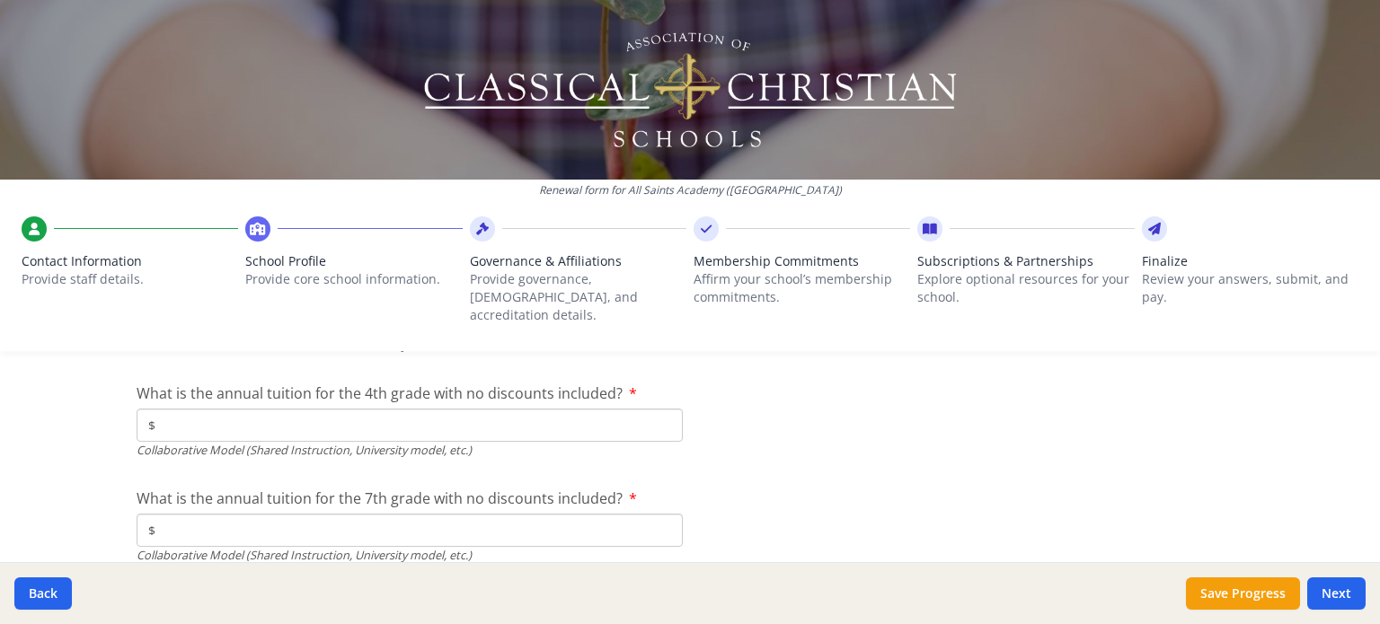
scroll to position [5796, 0]
type input "$0"
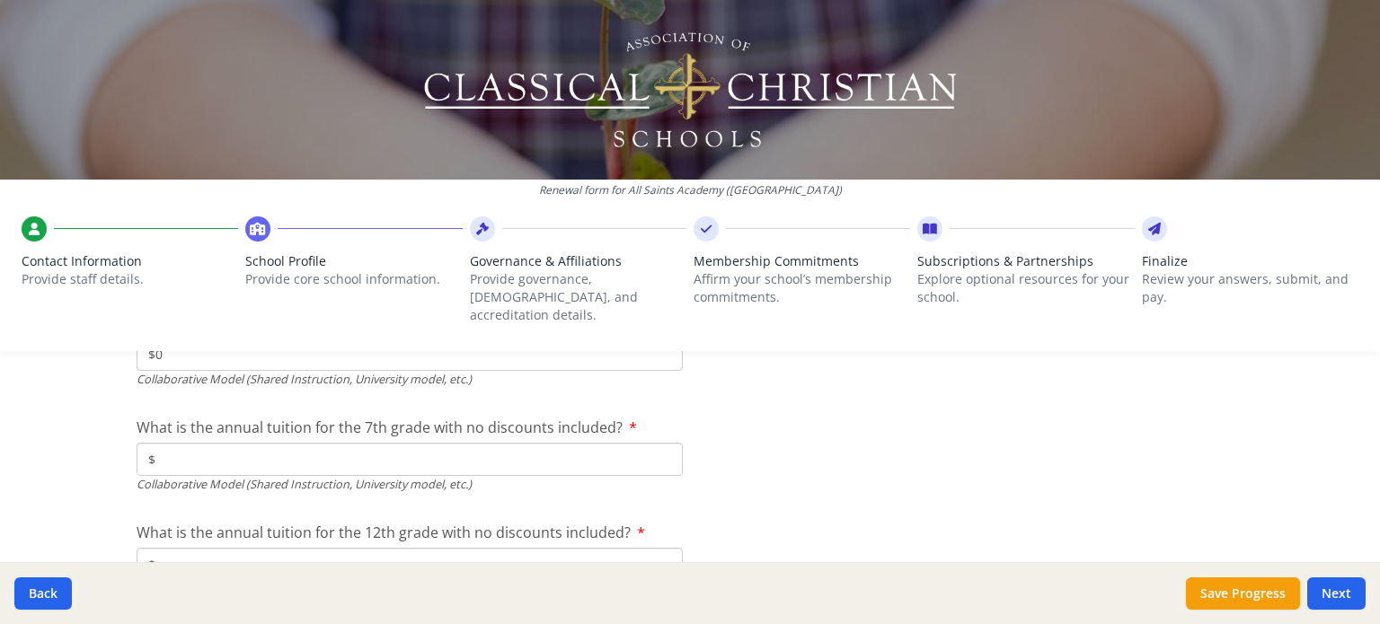
scroll to position [5873, 0]
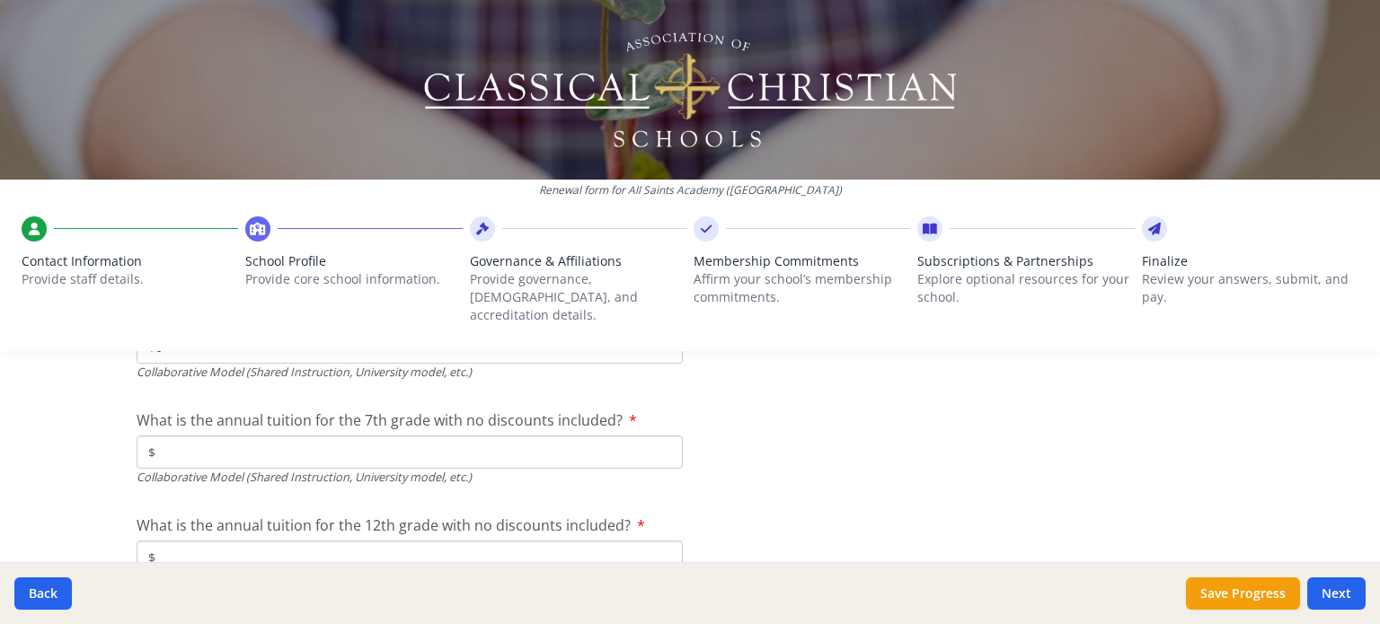
type input "$0"
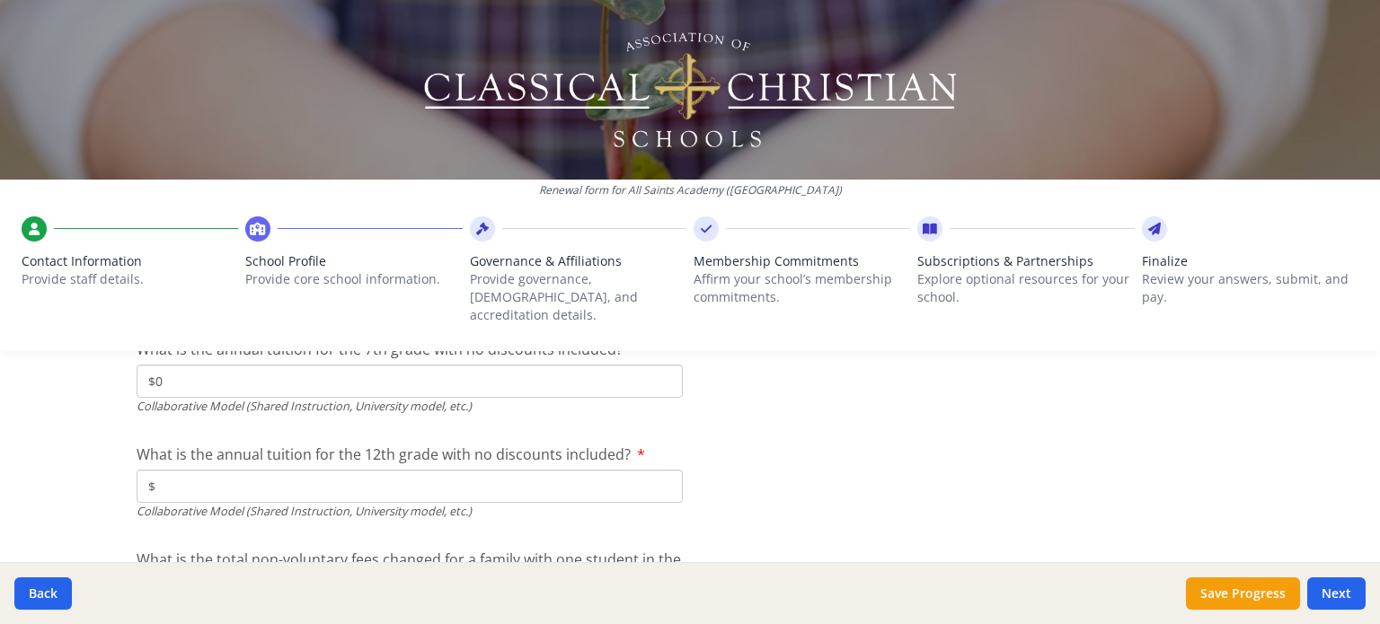
scroll to position [5945, 0]
type input "$0"
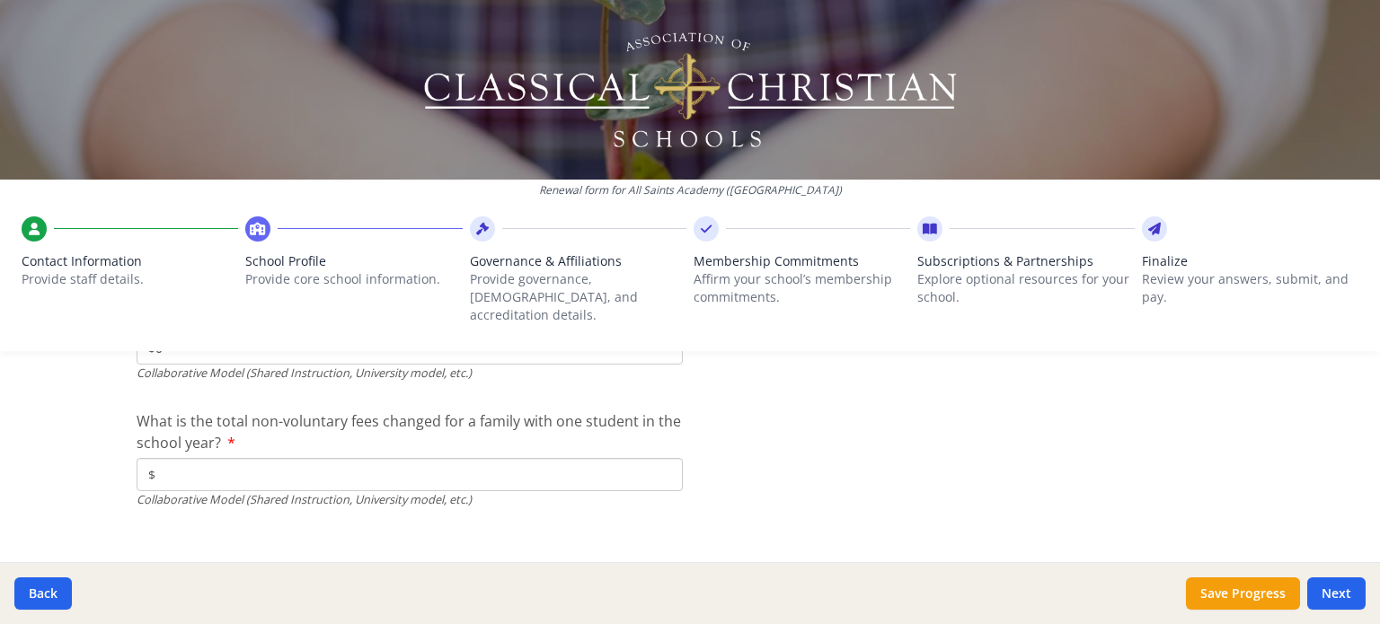
scroll to position [6084, 0]
type input "$0"
click at [178, 456] on input "$" at bounding box center [410, 472] width 546 height 33
type input "$0"
click at [62, 456] on div "Renewal form for All Saints Academy ([GEOGRAPHIC_DATA]) Contact Information Pro…" at bounding box center [690, 312] width 1380 height 624
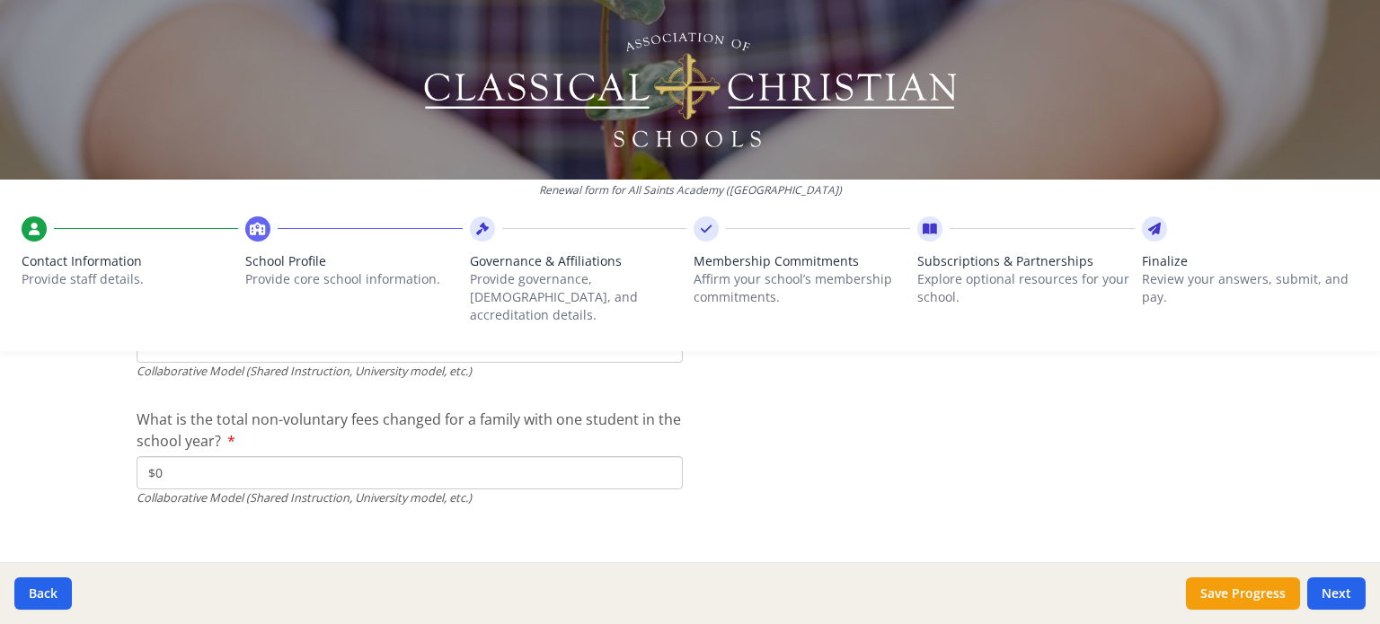
scroll to position [6085, 0]
click at [1315, 592] on button "Next" at bounding box center [1336, 594] width 58 height 32
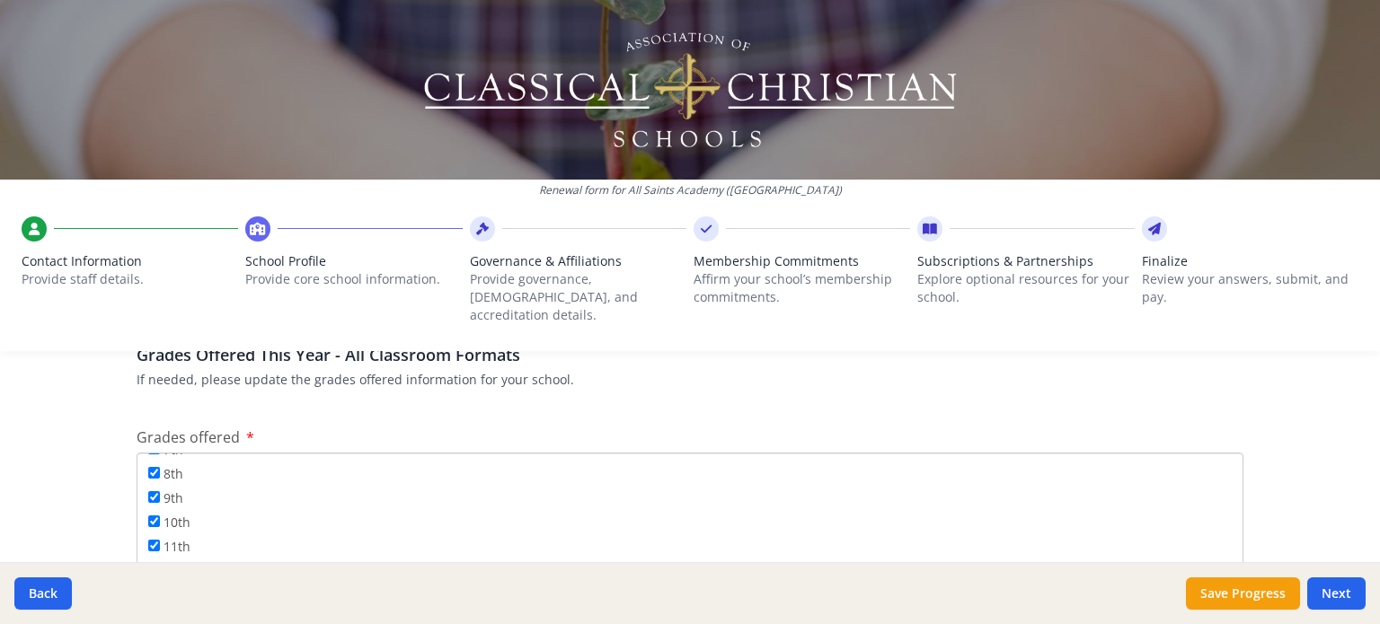
scroll to position [0, 0]
click at [1326, 586] on button "Next" at bounding box center [1336, 594] width 58 height 32
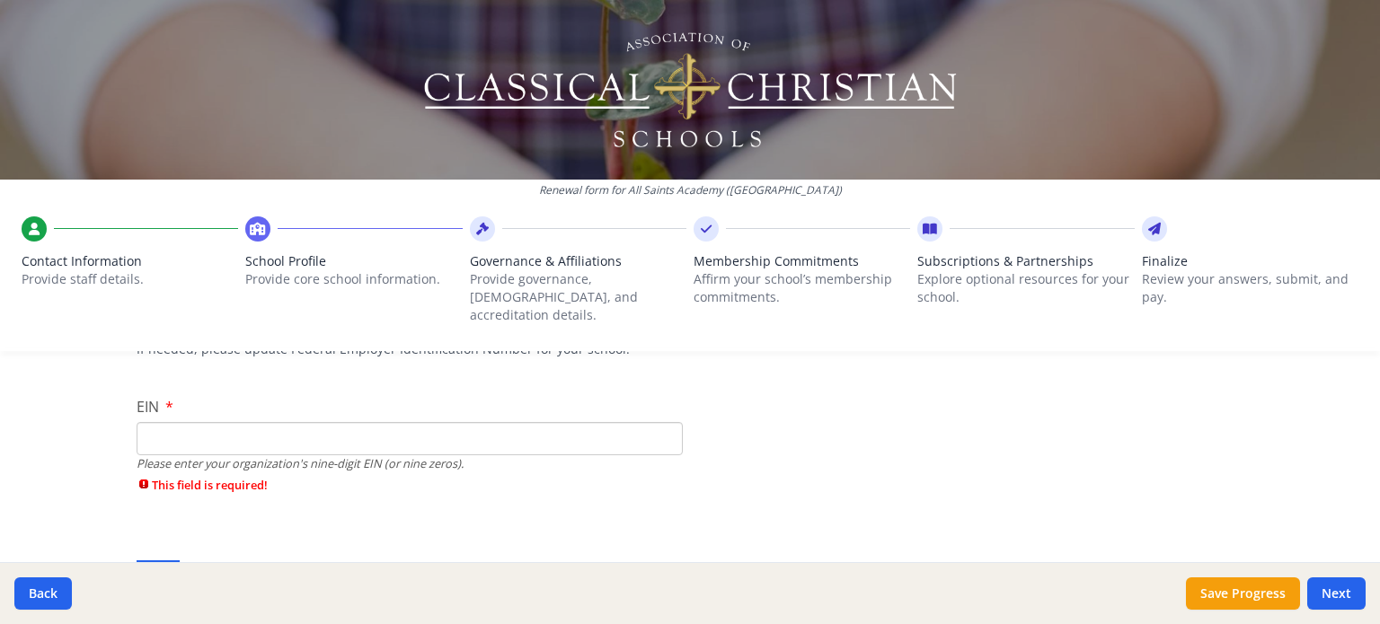
scroll to position [180, 0]
click at [1239, 610] on button "Save Progress" at bounding box center [1243, 594] width 114 height 32
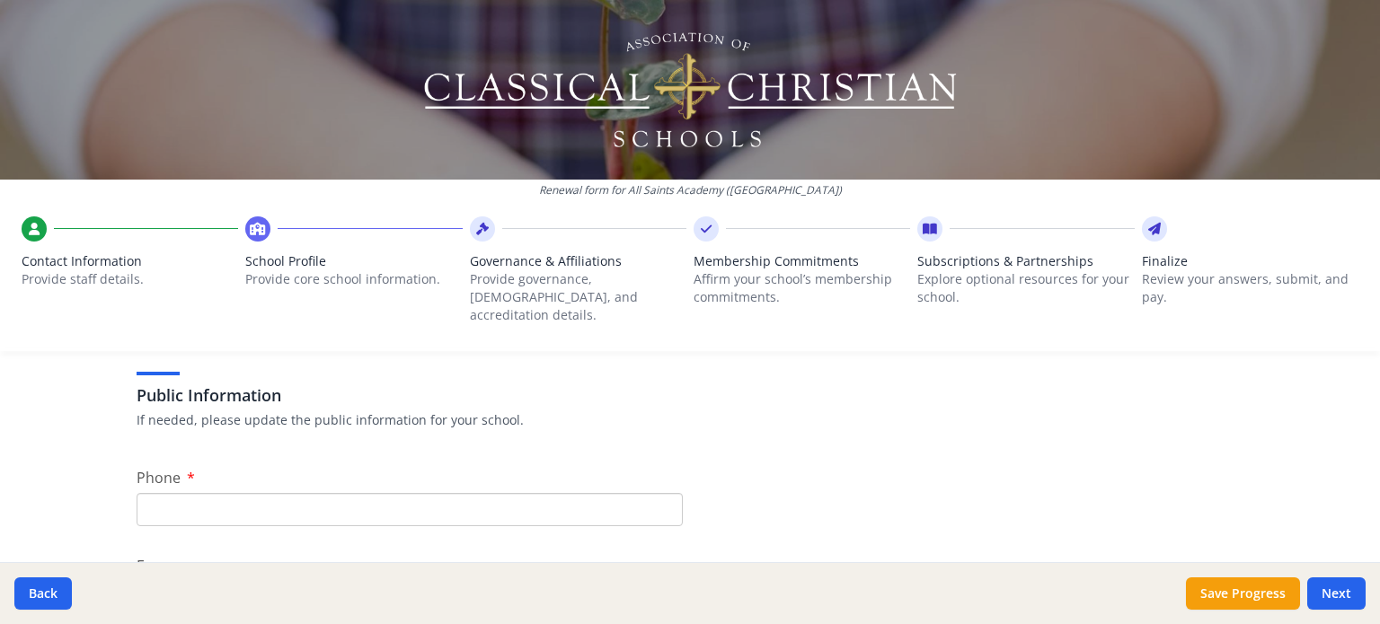
scroll to position [340, 0]
click at [173, 506] on input "Phone" at bounding box center [410, 507] width 546 height 33
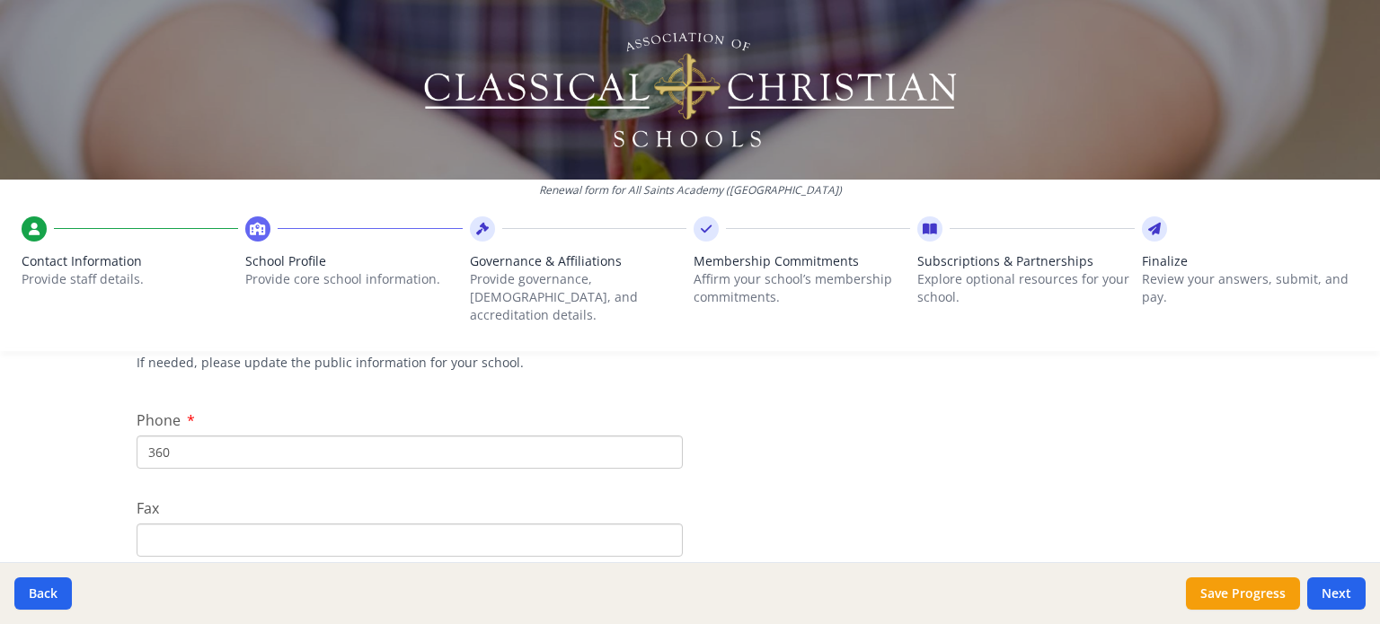
scroll to position [398, 0]
type input "[PHONE_NUMBER]"
click at [68, 491] on div "Renewal form for All Saints Academy ([GEOGRAPHIC_DATA]) Contact Information Pro…" at bounding box center [690, 312] width 1380 height 624
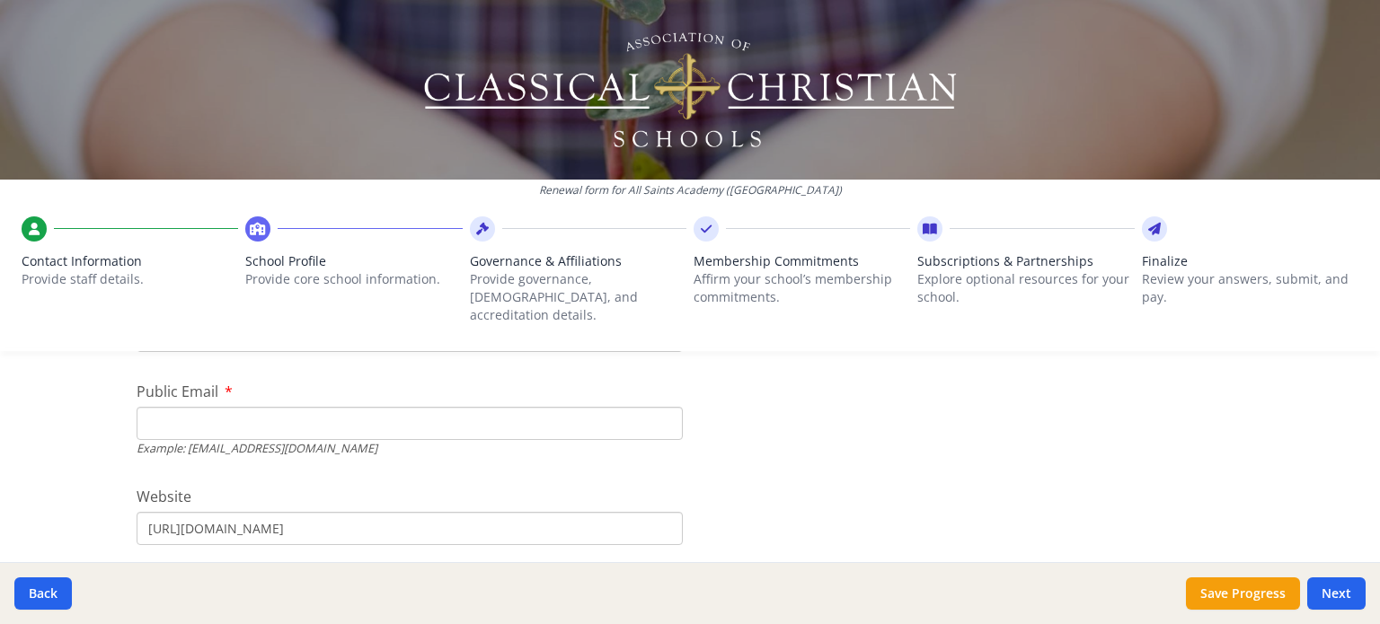
scroll to position [613, 0]
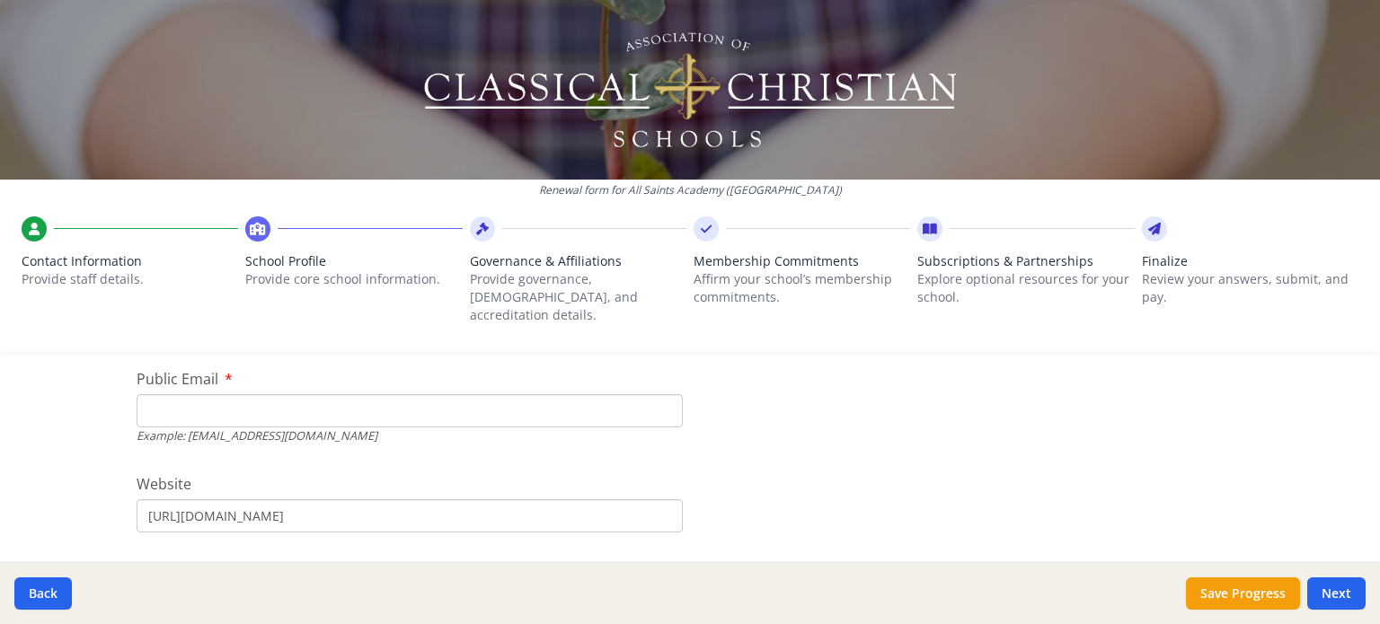
click at [202, 394] on input "Public Email" at bounding box center [410, 410] width 546 height 33
type input "[EMAIL_ADDRESS][DOMAIN_NAME]"
click at [78, 443] on div "Renewal form for All Saints Academy ([GEOGRAPHIC_DATA]) Contact Information Pro…" at bounding box center [690, 312] width 1380 height 624
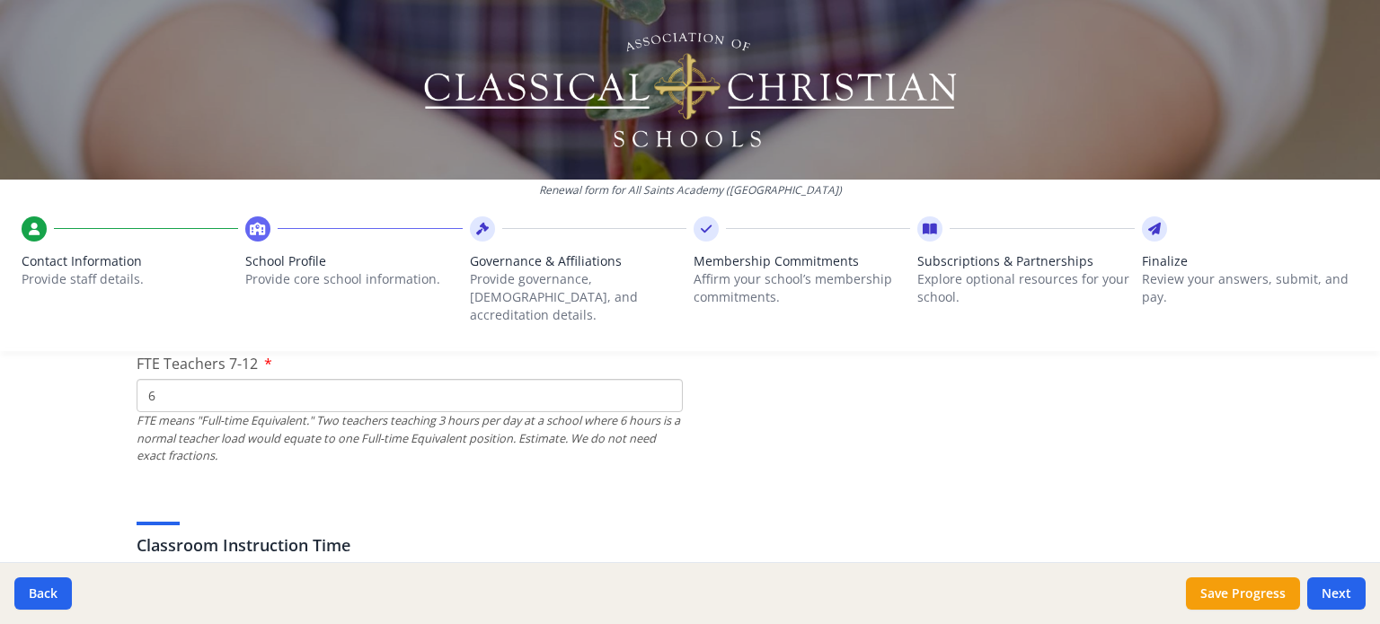
scroll to position [1372, 0]
